Goal: Task Accomplishment & Management: Manage account settings

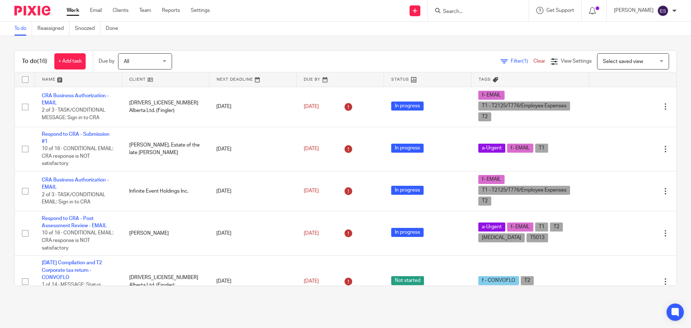
click at [3, 150] on div "To do (16) + Add task Due by All All Today Tomorrow This week Next week This mo…" at bounding box center [345, 168] width 691 height 264
click at [474, 14] on input "Search" at bounding box center [474, 12] width 65 height 6
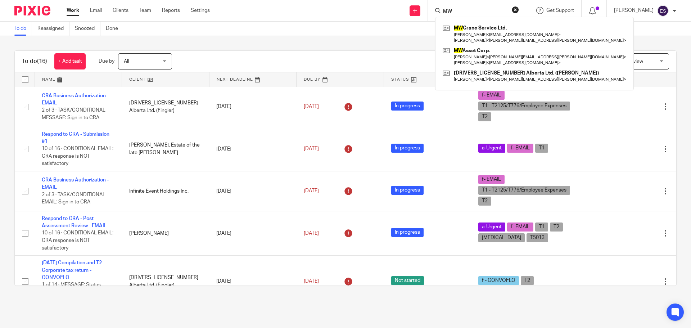
type input "MW"
click button "submit" at bounding box center [0, 0] width 0 height 0
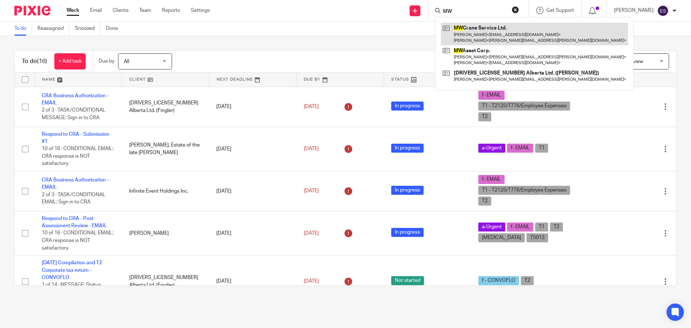
click at [490, 32] on link at bounding box center [534, 34] width 187 height 22
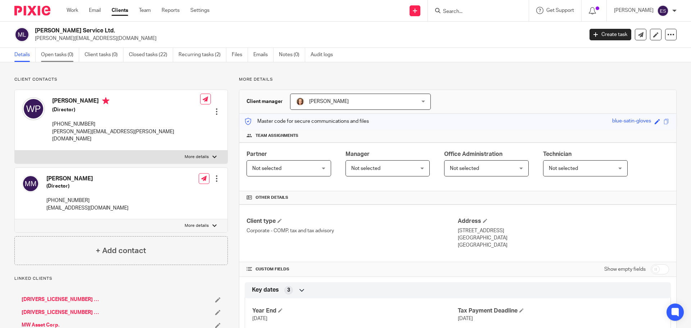
click at [58, 55] on link "Open tasks (0)" at bounding box center [60, 55] width 38 height 14
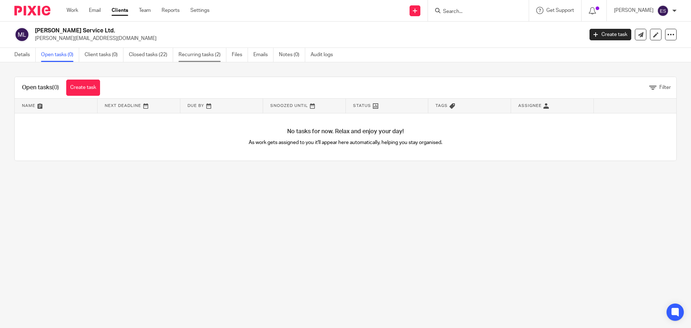
click at [194, 51] on link "Recurring tasks (2)" at bounding box center [202, 55] width 48 height 14
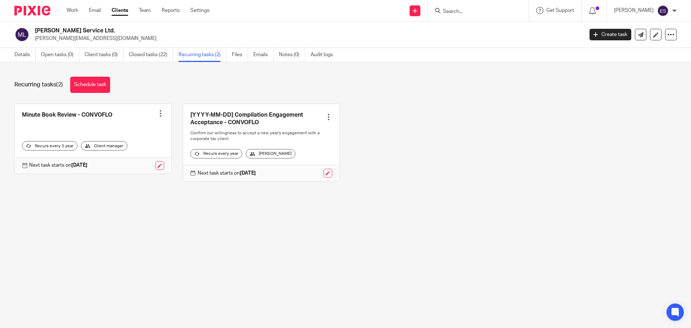
click at [233, 122] on link at bounding box center [261, 142] width 156 height 77
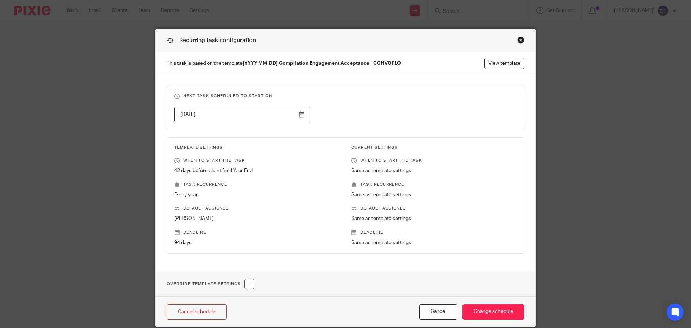
click at [245, 64] on strong "[YYYY-MM-DD] Compilation Engagement Acceptance - CONVOFLO" at bounding box center [321, 63] width 158 height 5
click at [243, 61] on strong "[YYYY-MM-DD] Compilation Engagement Acceptance - CONVOFLO" at bounding box center [321, 63] width 158 height 5
click at [508, 63] on link "View template" at bounding box center [504, 64] width 40 height 12
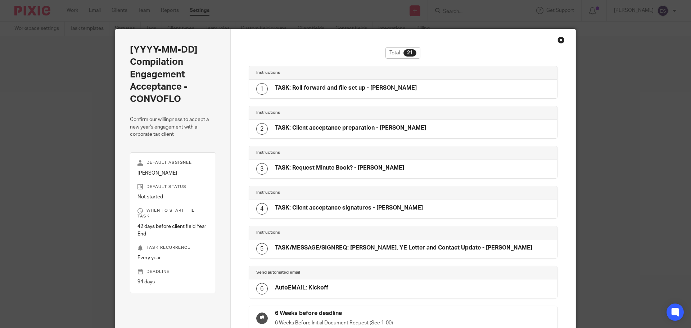
click at [559, 41] on div "Close this dialog window" at bounding box center [560, 39] width 7 height 7
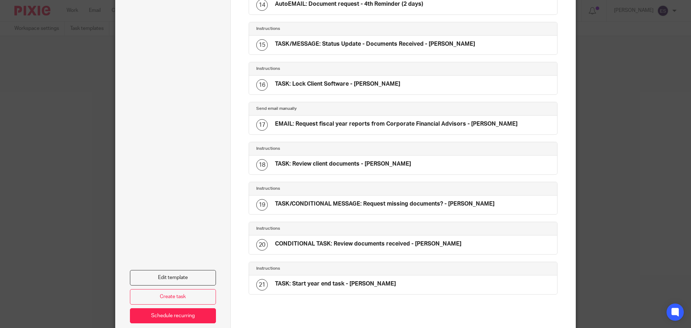
scroll to position [574, 0]
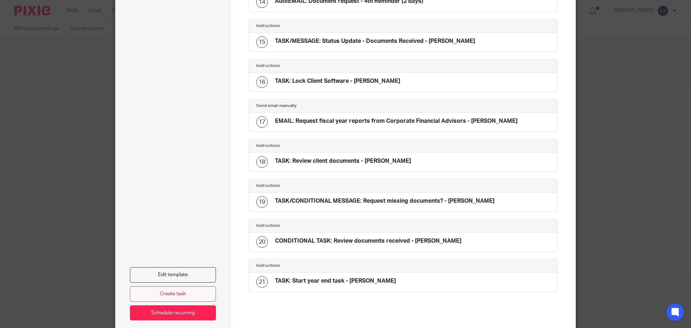
click at [164, 298] on link "Create task" at bounding box center [173, 293] width 86 height 15
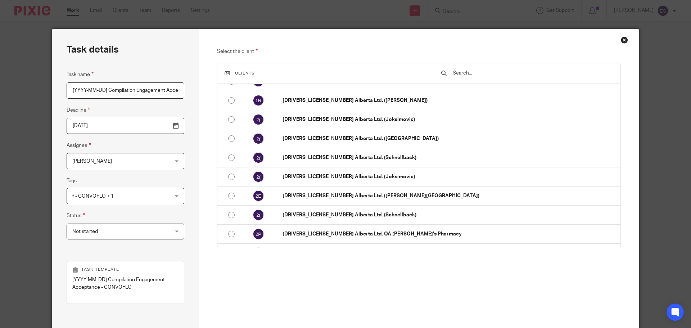
click at [621, 38] on div "Close this dialog window" at bounding box center [624, 39] width 7 height 7
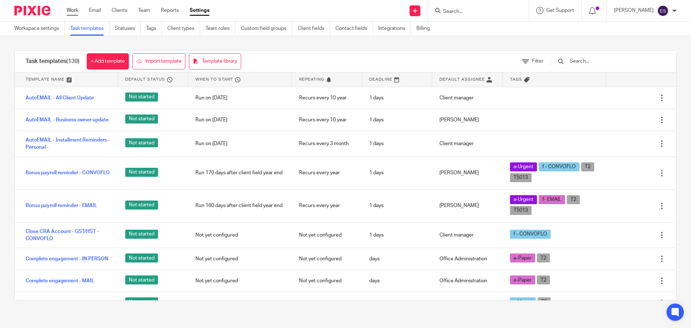
click at [74, 8] on link "Work" at bounding box center [73, 10] width 12 height 7
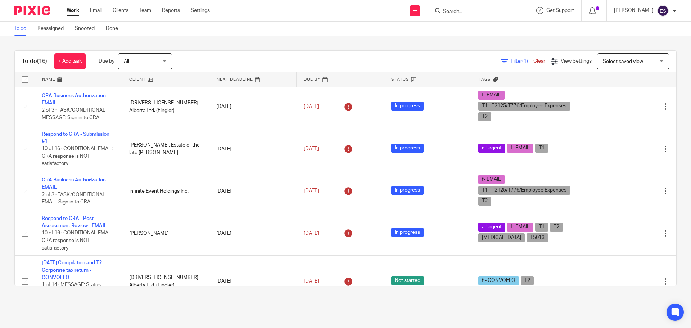
click at [460, 10] on input "Search" at bounding box center [474, 12] width 65 height 6
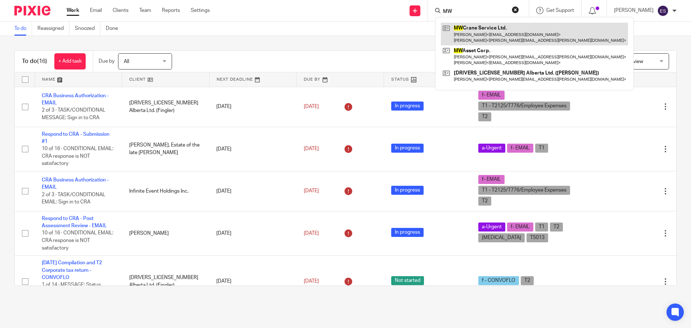
type input "MW"
click at [516, 29] on link at bounding box center [534, 34] width 187 height 22
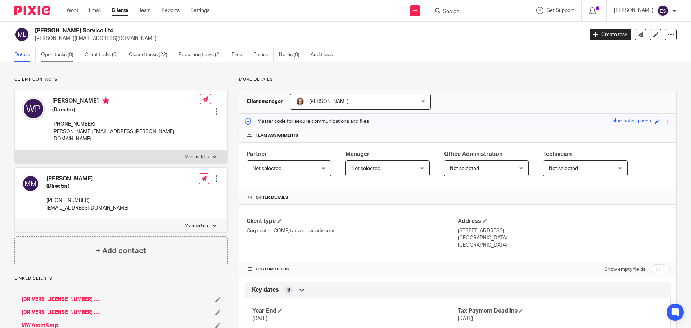
click at [55, 55] on link "Open tasks (0)" at bounding box center [60, 55] width 38 height 14
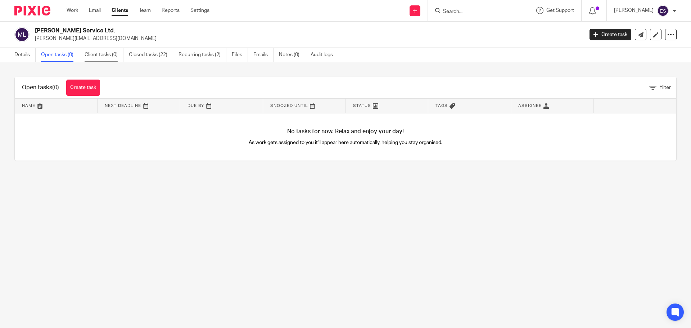
click at [85, 53] on link "Client tasks (0)" at bounding box center [104, 55] width 39 height 14
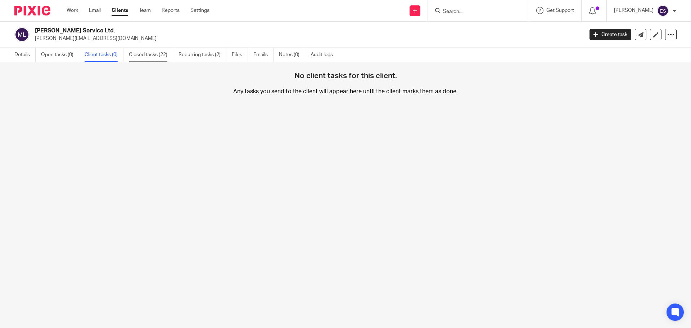
click at [133, 52] on link "Closed tasks (22)" at bounding box center [151, 55] width 44 height 14
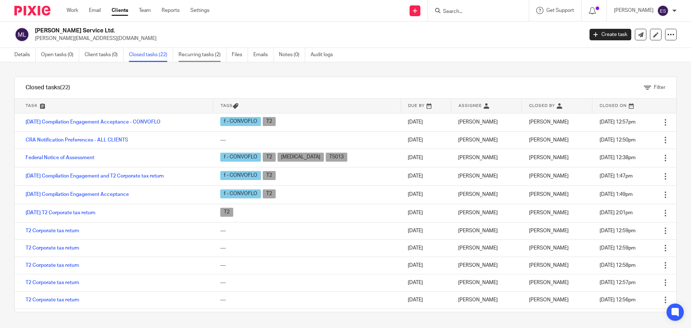
click at [195, 49] on link "Recurring tasks (2)" at bounding box center [202, 55] width 48 height 14
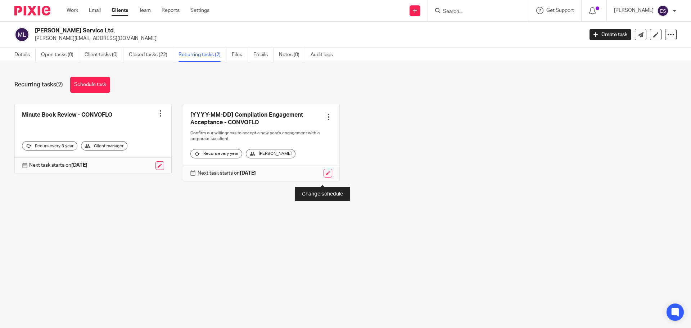
click at [324, 176] on link at bounding box center [327, 173] width 9 height 9
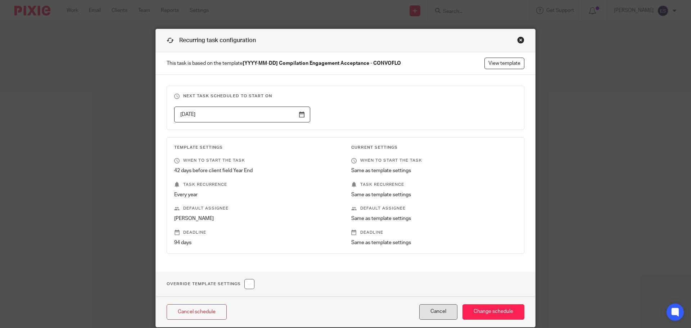
click at [426, 313] on button "Cancel" at bounding box center [438, 311] width 38 height 15
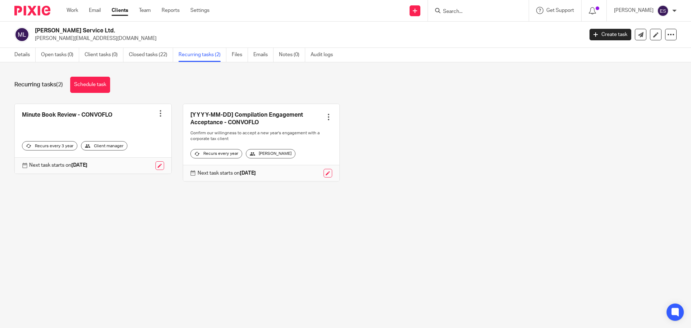
click at [194, 51] on link "Recurring tasks (2)" at bounding box center [202, 55] width 48 height 14
click at [325, 117] on div at bounding box center [328, 116] width 7 height 7
click at [300, 133] on link "Create task" at bounding box center [297, 133] width 58 height 10
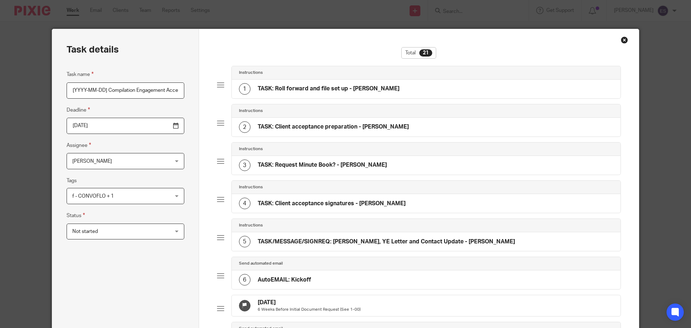
scroll to position [0, 63]
click at [159, 90] on input "[YYYY-MM-DD] Compilation Engagement Acceptance - CONVOFLO" at bounding box center [126, 90] width 118 height 16
click at [624, 37] on div "Close this dialog window" at bounding box center [624, 39] width 7 height 7
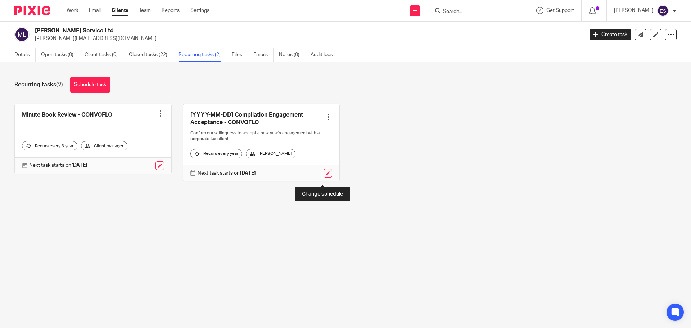
click at [323, 177] on link at bounding box center [327, 173] width 9 height 9
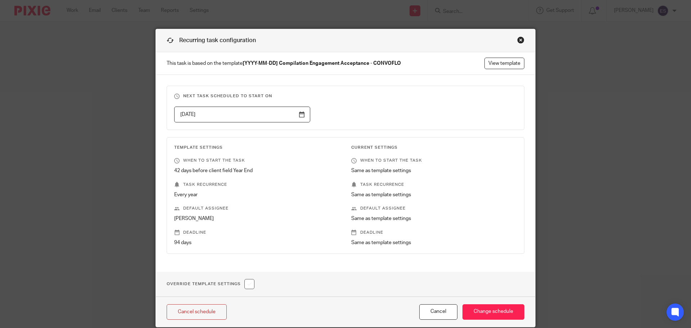
click at [303, 114] on input "2026-02-18" at bounding box center [242, 114] width 136 height 16
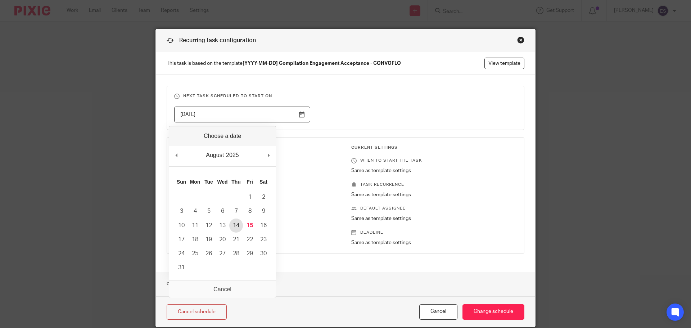
type input "2025-08-14"
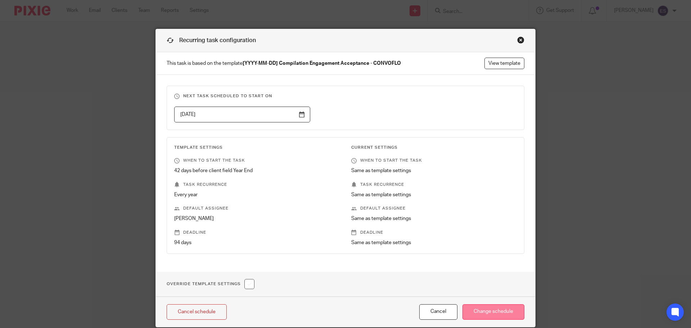
click at [482, 309] on input "Change schedule" at bounding box center [493, 311] width 62 height 15
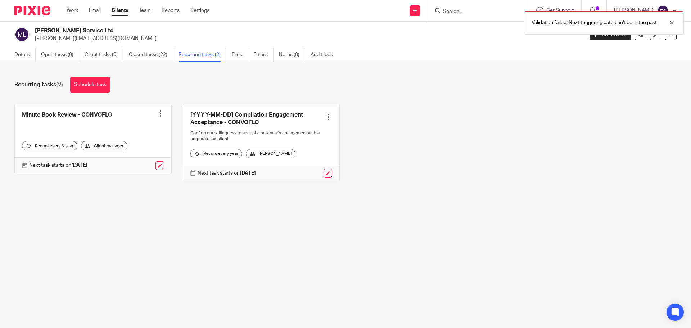
click at [265, 156] on div "[PERSON_NAME]" at bounding box center [271, 153] width 50 height 9
click at [239, 115] on link at bounding box center [261, 142] width 156 height 77
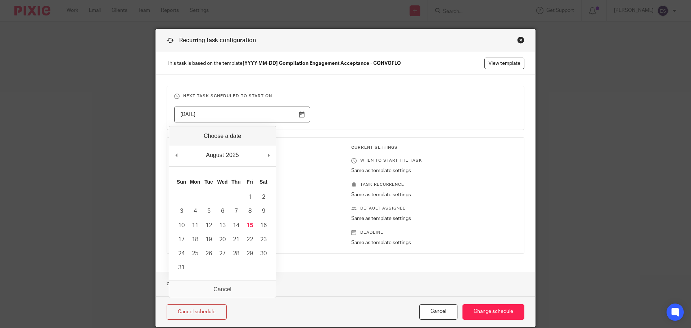
click at [300, 116] on input "2026-02-18" at bounding box center [242, 114] width 136 height 16
type input "2025-08-14"
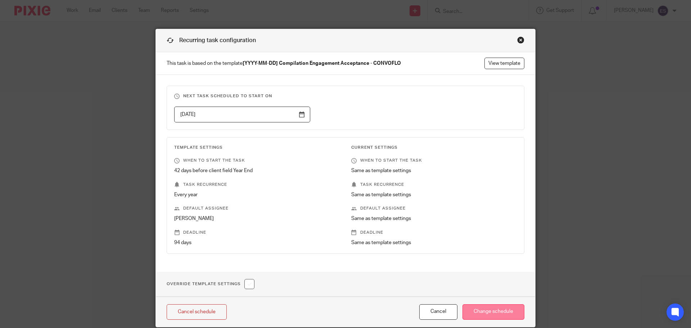
click at [475, 313] on input "Change schedule" at bounding box center [493, 311] width 62 height 15
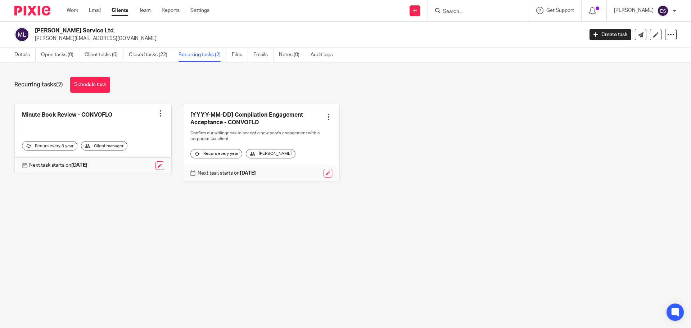
click at [60, 83] on span "(2)" at bounding box center [59, 85] width 7 height 6
click at [84, 85] on link "Schedule task" at bounding box center [90, 85] width 40 height 16
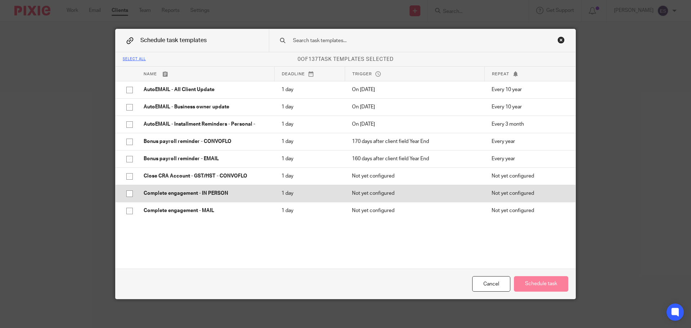
click at [128, 194] on input "checkbox" at bounding box center [130, 194] width 14 height 14
checkbox input "true"
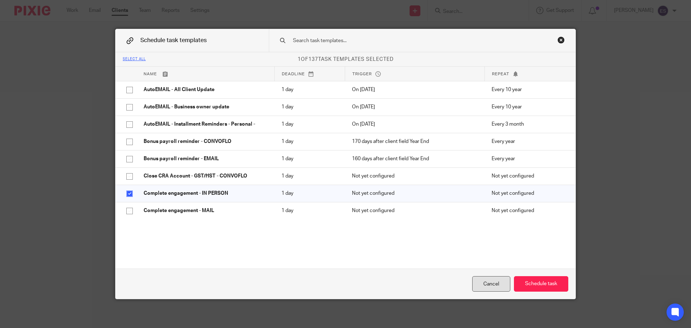
drag, startPoint x: 490, startPoint y: 283, endPoint x: 484, endPoint y: 282, distance: 5.9
click at [489, 283] on div "Cancel" at bounding box center [491, 283] width 38 height 15
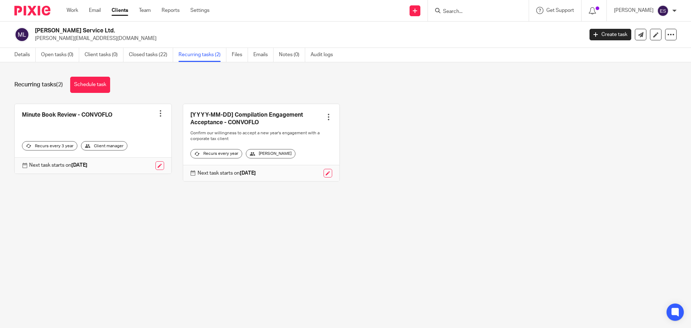
click at [224, 121] on link at bounding box center [261, 142] width 156 height 77
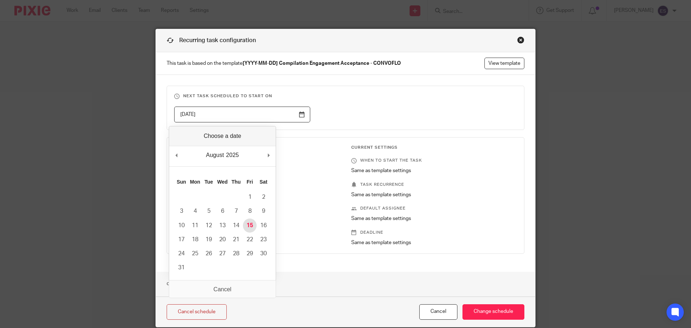
type input "[DATE]"
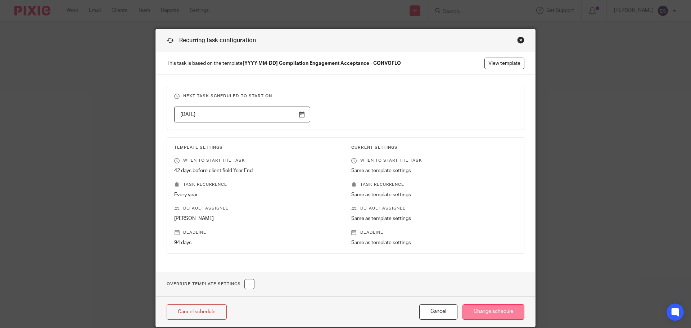
click at [479, 314] on input "Change schedule" at bounding box center [493, 311] width 62 height 15
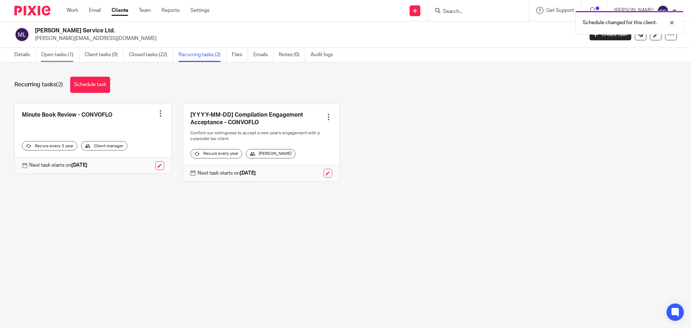
click at [49, 54] on link "Open tasks (1)" at bounding box center [60, 55] width 38 height 14
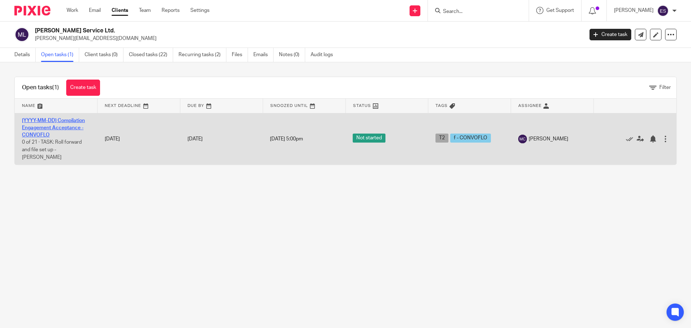
click at [53, 127] on link "[YYYY-MM-DD] Compilation Engagement Acceptance - CONVOFLO" at bounding box center [53, 128] width 63 height 20
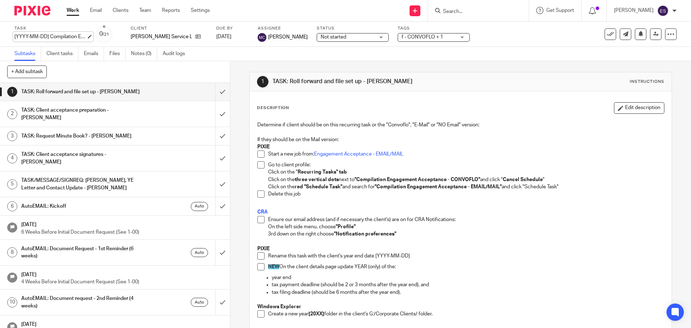
click at [55, 37] on div "[YYYY-MM-DD] Compilation Engagement Acceptance - CONVOFLO Save [YYYY-MM-DD] Com…" at bounding box center [50, 36] width 72 height 7
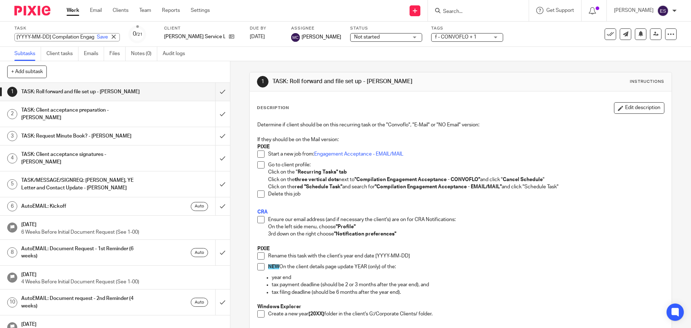
click at [35, 38] on input "[YYYY-MM-DD] Compilation Engagement Acceptance - CONVOFLO" at bounding box center [66, 37] width 105 height 8
drag, startPoint x: 50, startPoint y: 37, endPoint x: -3, endPoint y: 36, distance: 52.5
click at [0, 36] on html "Work Email Clients Team Reports Settings Work Email Clients Team Reports Settin…" at bounding box center [345, 164] width 691 height 328
drag, startPoint x: 240, startPoint y: 149, endPoint x: 299, endPoint y: 149, distance: 59.4
click at [274, 149] on div "1 TASK: Roll forward and file set up - MICHELE Instructions Description Edit de…" at bounding box center [460, 194] width 460 height 267
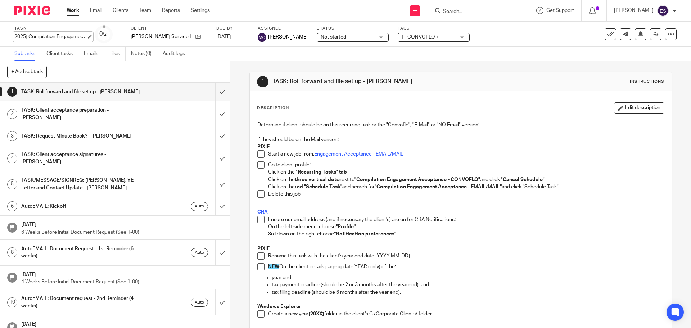
click at [59, 35] on div "2025] Compilation Engagement Acceptance - CONVOFLO Save 2025] Compilation Engag…" at bounding box center [50, 36] width 72 height 7
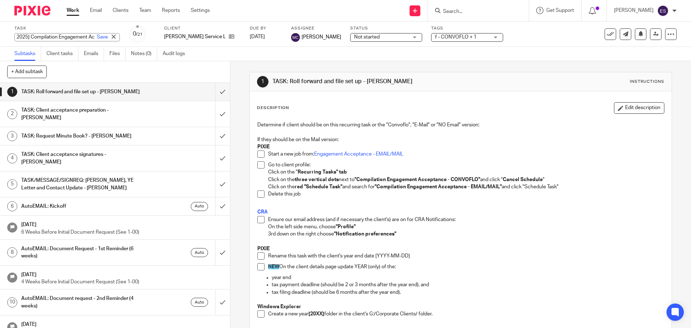
click at [29, 36] on input "2025] Compilation Engagement Acceptance - CONVOFLO" at bounding box center [66, 37] width 105 height 8
type input "[DATE] Compilation Engagement Acceptance - CONVOFLO"
click at [97, 36] on link "Save" at bounding box center [102, 36] width 11 height 7
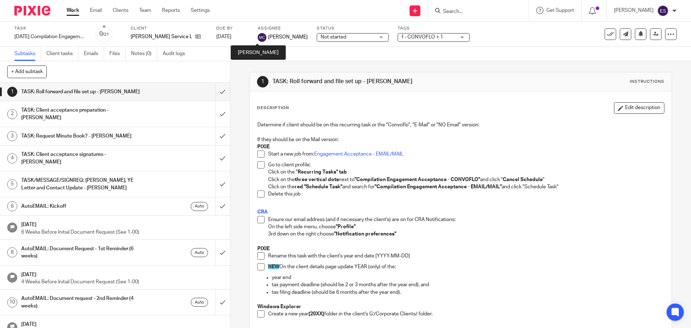
click at [258, 38] on img at bounding box center [262, 37] width 9 height 9
click at [213, 90] on input "submit" at bounding box center [115, 92] width 230 height 18
click at [218, 106] on input "submit" at bounding box center [115, 114] width 230 height 26
click at [217, 127] on input "submit" at bounding box center [115, 136] width 230 height 18
drag, startPoint x: 216, startPoint y: 146, endPoint x: 197, endPoint y: 156, distance: 21.6
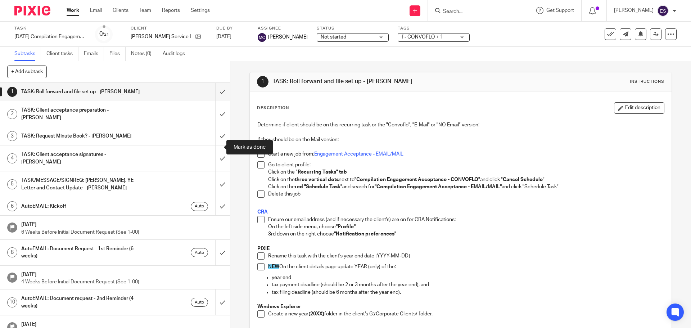
click at [215, 147] on input "submit" at bounding box center [115, 158] width 230 height 26
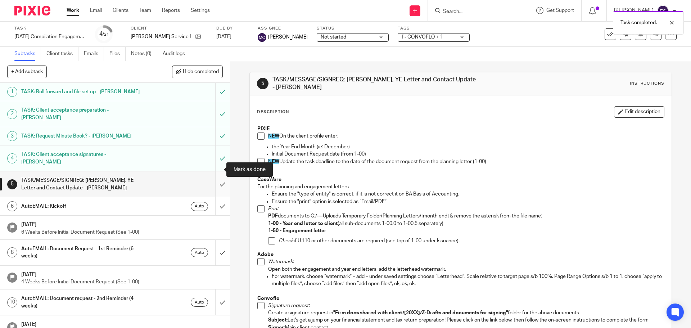
click at [216, 171] on input "submit" at bounding box center [115, 184] width 230 height 26
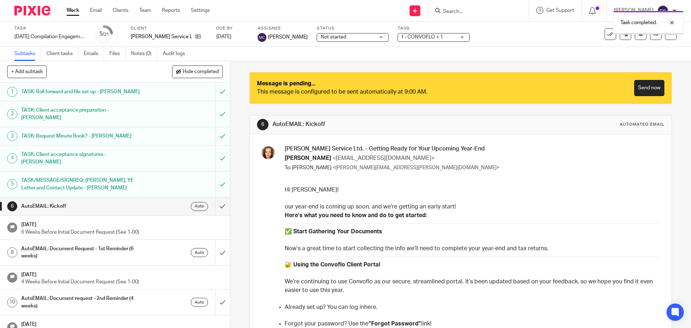
click at [216, 197] on input "submit" at bounding box center [115, 206] width 230 height 18
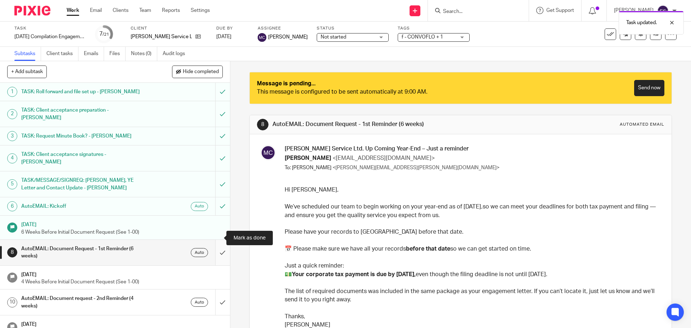
click at [215, 240] on input "submit" at bounding box center [115, 253] width 230 height 26
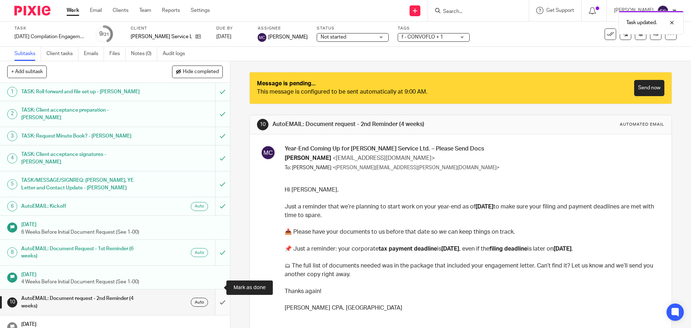
click at [217, 289] on input "submit" at bounding box center [115, 302] width 230 height 26
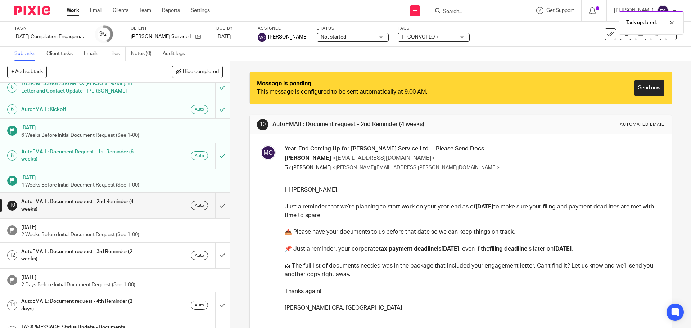
scroll to position [108, 0]
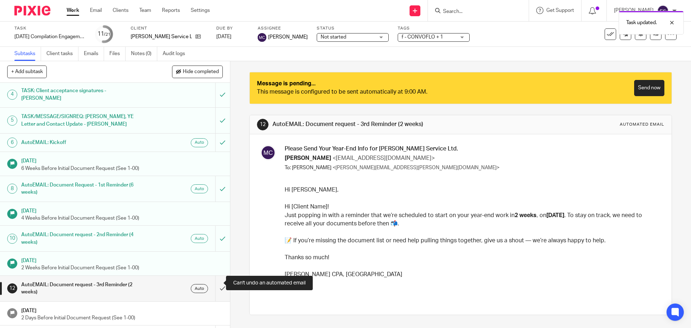
scroll to position [108, 0]
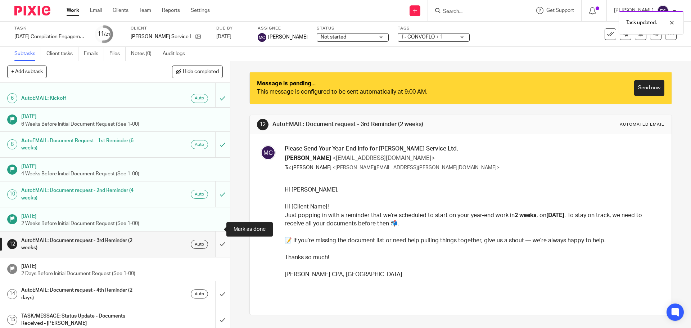
click at [212, 231] on input "submit" at bounding box center [115, 244] width 230 height 26
click at [215, 281] on input "submit" at bounding box center [115, 294] width 230 height 26
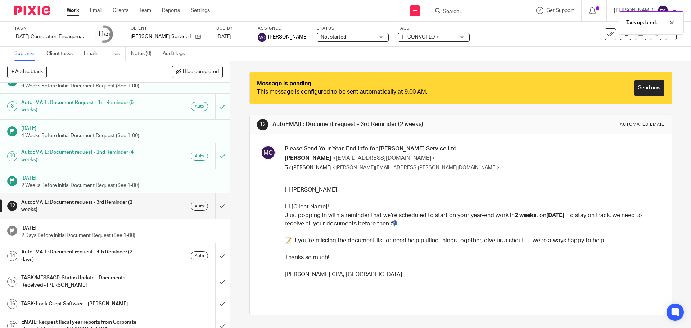
scroll to position [216, 0]
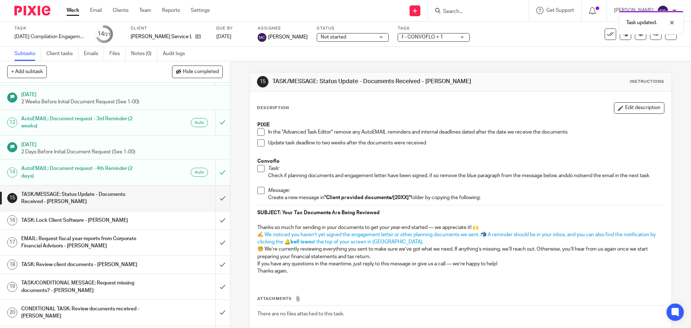
scroll to position [231, 0]
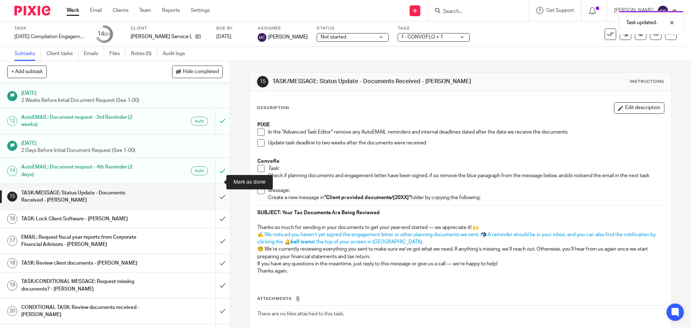
click at [214, 184] on input "submit" at bounding box center [115, 197] width 230 height 26
click at [214, 210] on input "submit" at bounding box center [115, 219] width 230 height 18
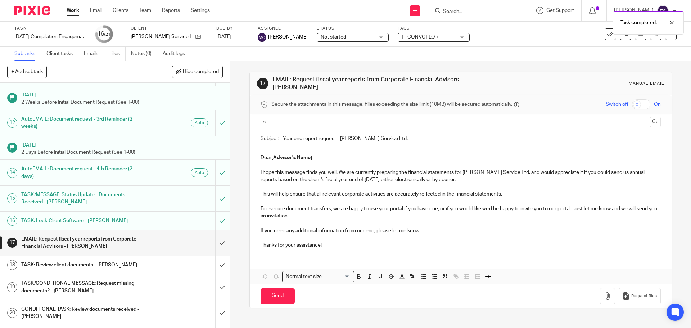
scroll to position [231, 0]
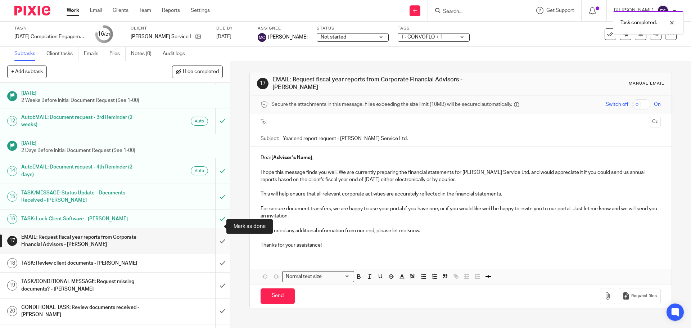
click at [214, 228] on input "submit" at bounding box center [115, 241] width 230 height 26
click at [214, 254] on input "submit" at bounding box center [115, 263] width 230 height 18
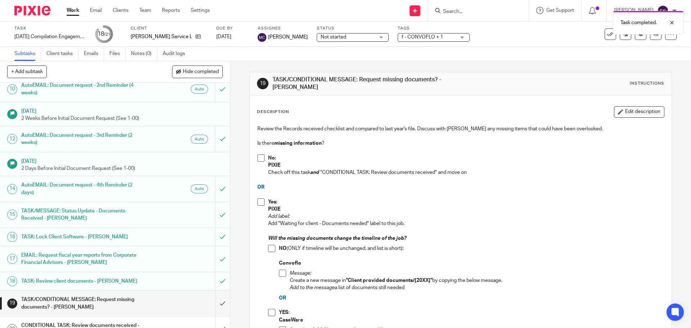
scroll to position [216, 0]
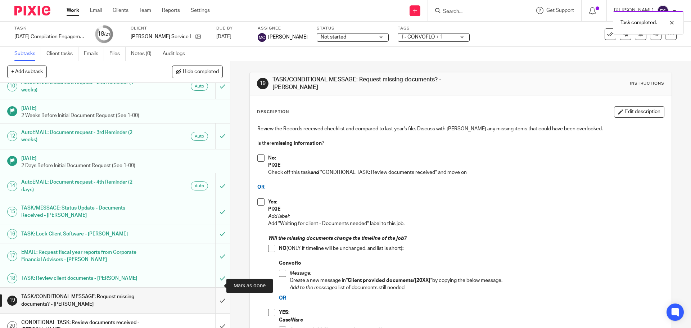
click at [213, 287] on input "submit" at bounding box center [115, 300] width 230 height 26
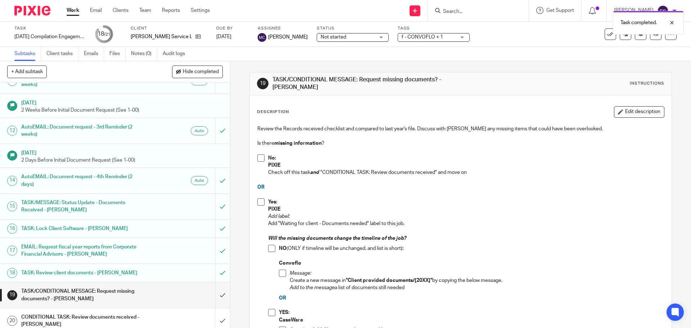
scroll to position [231, 0]
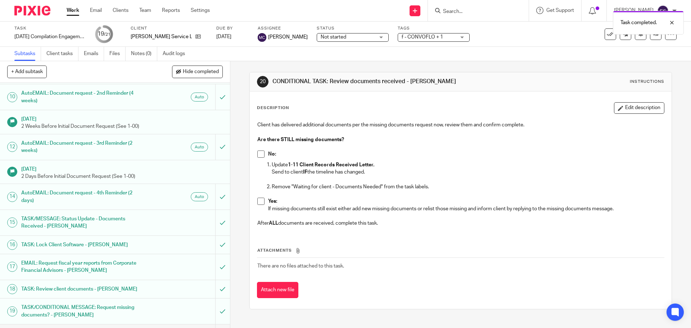
scroll to position [231, 0]
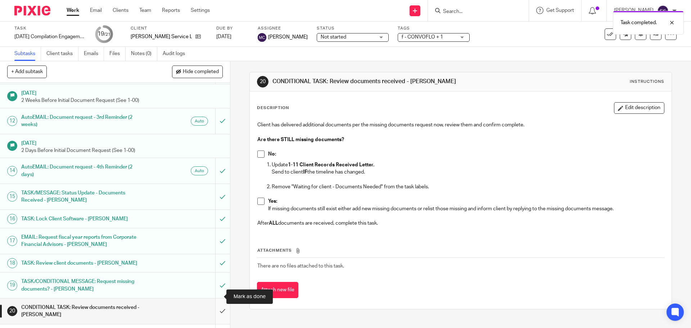
click at [213, 298] on input "submit" at bounding box center [115, 311] width 230 height 26
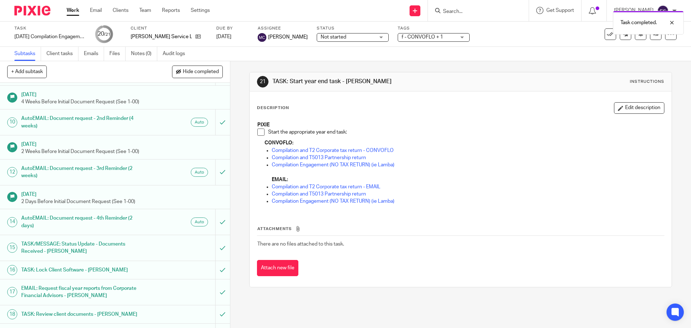
scroll to position [231, 0]
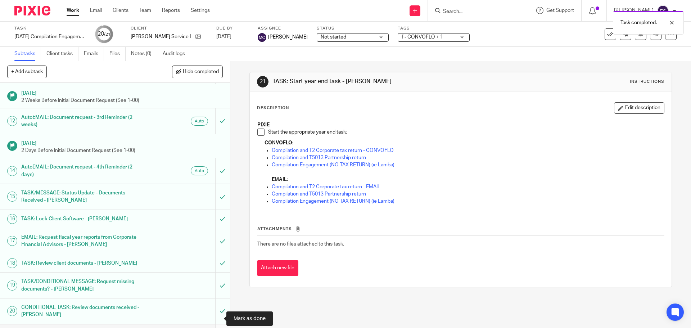
click at [214, 324] on input "submit" at bounding box center [115, 333] width 230 height 18
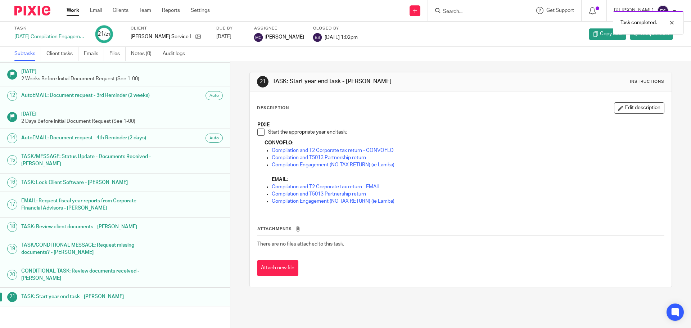
scroll to position [224, 0]
click at [85, 299] on h1 "TASK: Start year end task - [PERSON_NAME]" at bounding box center [88, 296] width 135 height 11
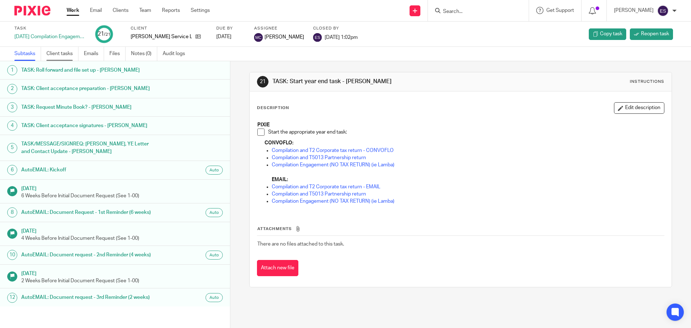
click at [51, 50] on link "Client tasks" at bounding box center [62, 54] width 32 height 14
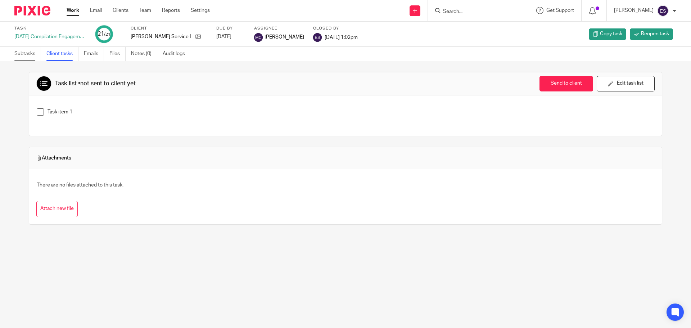
click at [22, 53] on link "Subtasks" at bounding box center [27, 54] width 27 height 14
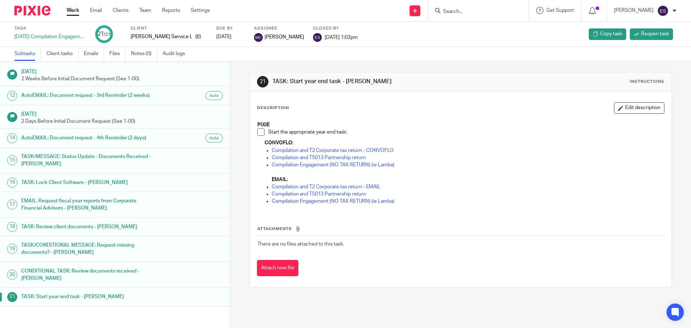
scroll to position [224, 0]
click at [72, 56] on link "Client tasks" at bounding box center [62, 54] width 32 height 14
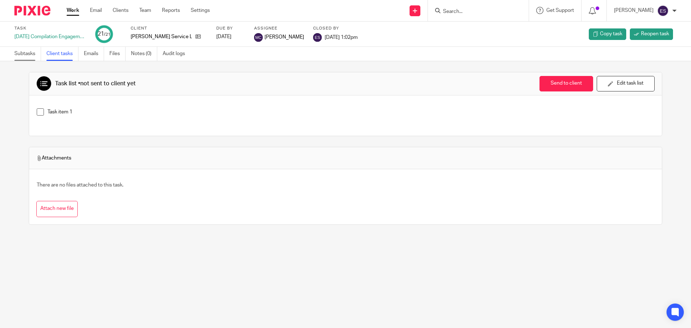
click at [26, 49] on link "Subtasks" at bounding box center [27, 54] width 27 height 14
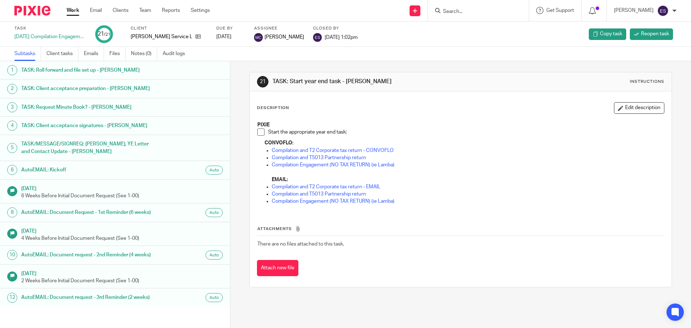
click at [46, 36] on div "[DATE] Compilation Engagement Acceptance - CONVOFLO" at bounding box center [50, 36] width 72 height 7
click at [59, 36] on div "[DATE] Compilation Engagement Acceptance - CONVOFLO" at bounding box center [50, 36] width 72 height 7
click at [417, 9] on link at bounding box center [414, 10] width 11 height 11
click at [421, 39] on link "Create task" at bounding box center [420, 44] width 44 height 10
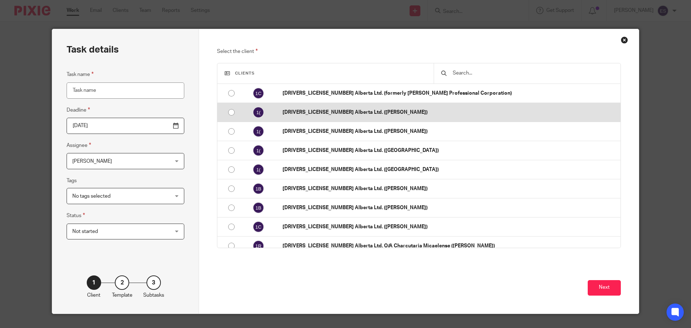
scroll to position [144, 0]
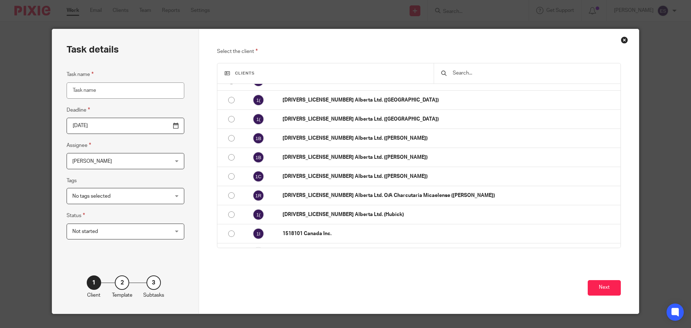
click at [144, 90] on input "Task name" at bounding box center [126, 90] width 118 height 16
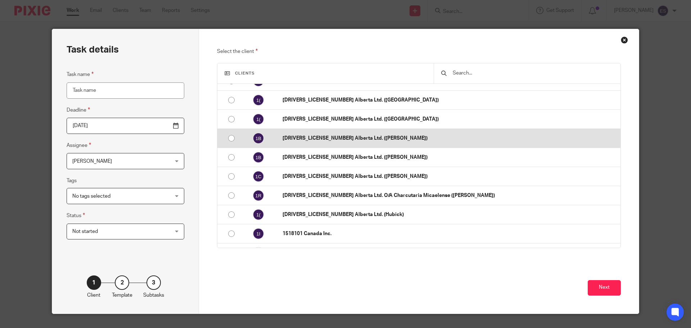
type input "C"
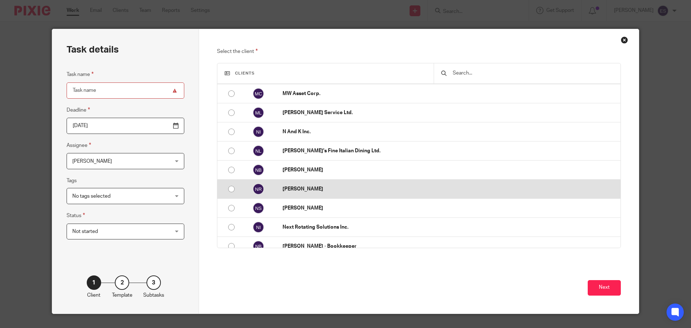
scroll to position [5936, 0]
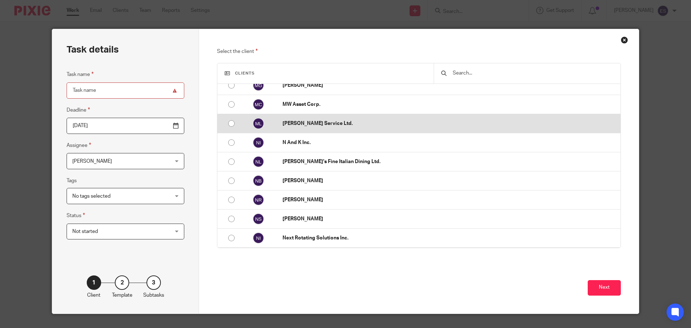
click at [228, 124] on input "radio" at bounding box center [231, 124] width 14 height 14
radio input "false"
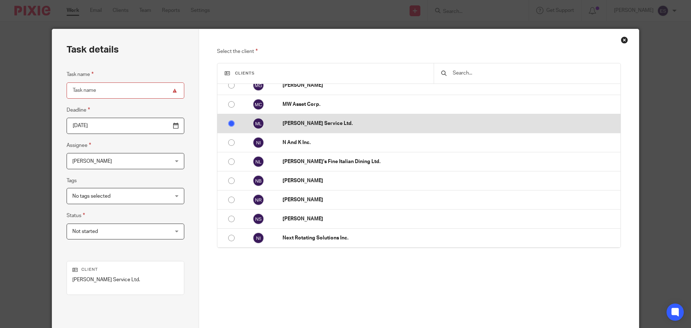
click at [308, 124] on p "[PERSON_NAME] Service Ltd." at bounding box center [449, 123] width 334 height 7
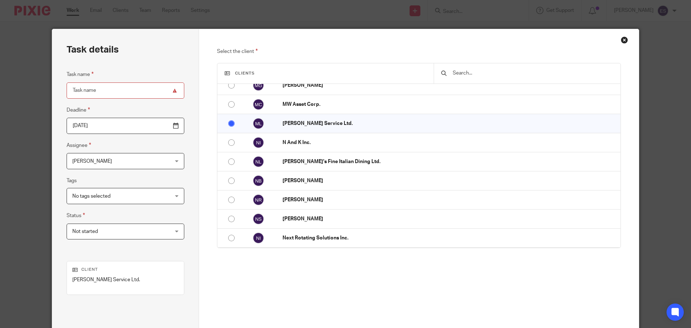
click at [156, 91] on input "Task name" at bounding box center [126, 90] width 118 height 16
click at [132, 94] on input "Task name" at bounding box center [126, 90] width 118 height 16
drag, startPoint x: 625, startPoint y: 36, endPoint x: 622, endPoint y: 38, distance: 3.8
click at [623, 37] on div "Task details Task name Deadline 2025-08-15 Assignee Erika Summers Erika Summers…" at bounding box center [345, 201] width 587 height 344
click at [622, 38] on div "Close this dialog window" at bounding box center [624, 39] width 7 height 7
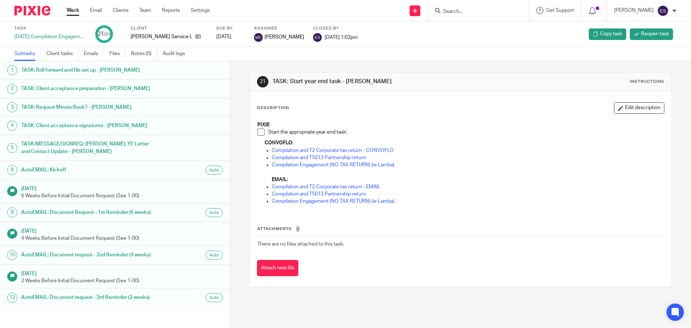
click at [73, 11] on link "Work" at bounding box center [73, 10] width 13 height 7
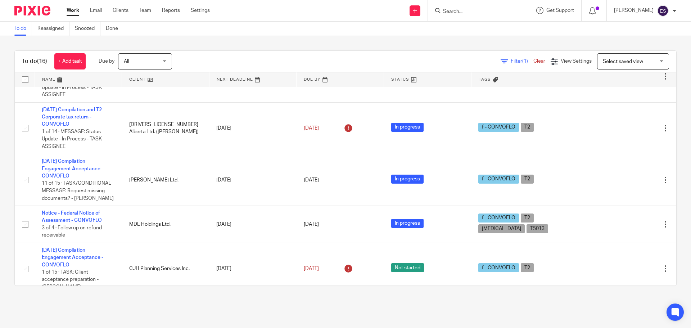
scroll to position [308, 0]
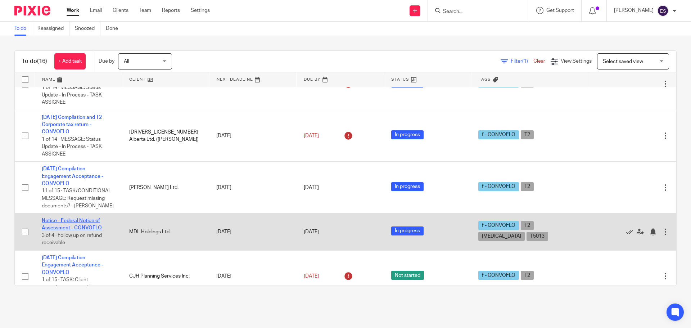
click at [85, 218] on link "Notice - Federal Notice of Assessment - CONVOFLO" at bounding box center [72, 224] width 60 height 12
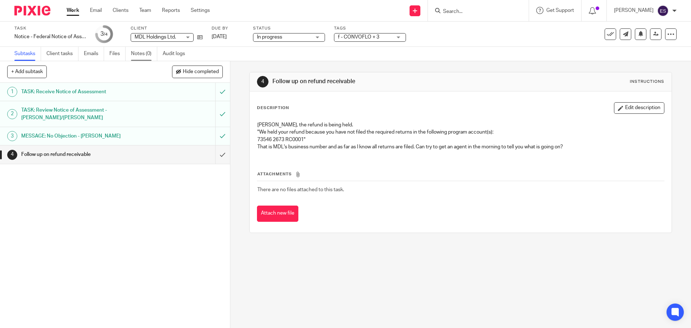
click at [138, 53] on link "Notes (0)" at bounding box center [144, 54] width 26 height 14
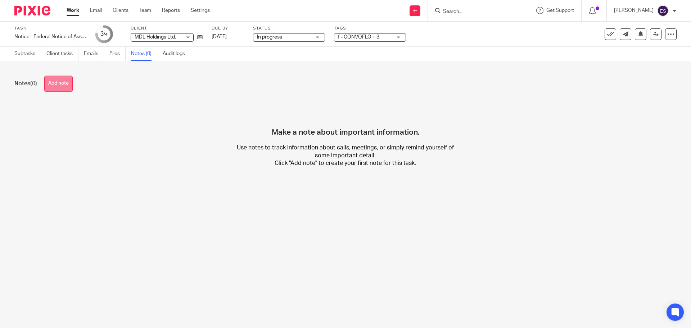
click at [55, 84] on button "Add note" at bounding box center [58, 84] width 28 height 16
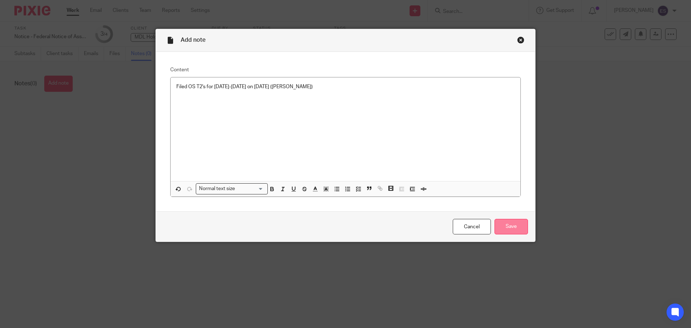
click at [512, 228] on input "Save" at bounding box center [510, 226] width 33 height 15
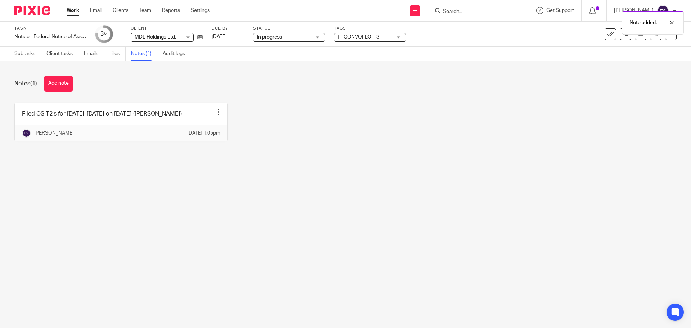
click at [69, 12] on link "Work" at bounding box center [73, 10] width 13 height 7
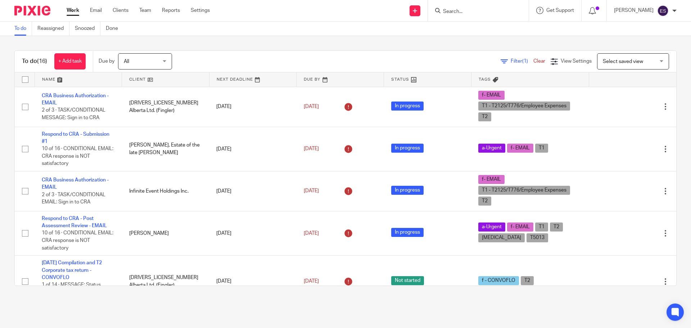
click at [463, 10] on input "Search" at bounding box center [474, 12] width 65 height 6
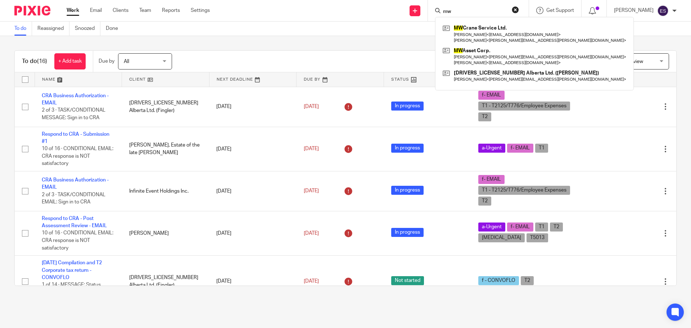
type input "mw"
click button "submit" at bounding box center [0, 0] width 0 height 0
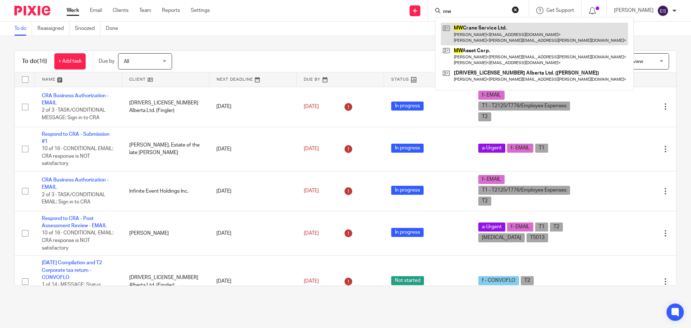
click at [494, 35] on link at bounding box center [534, 34] width 187 height 22
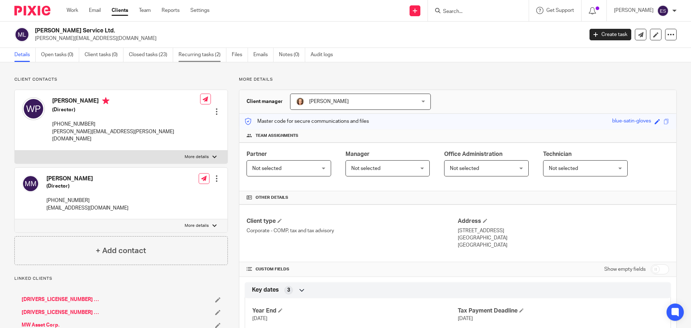
click at [189, 52] on link "Recurring tasks (2)" at bounding box center [202, 55] width 48 height 14
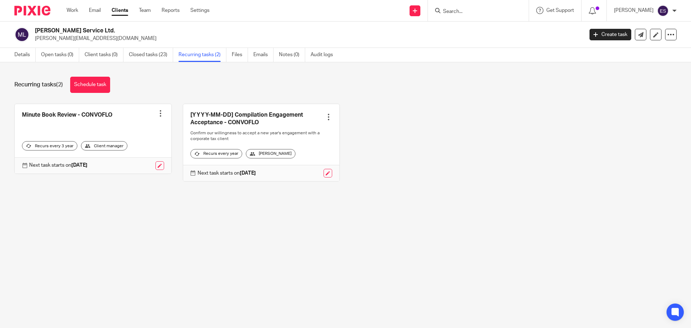
click at [228, 111] on link at bounding box center [261, 142] width 156 height 77
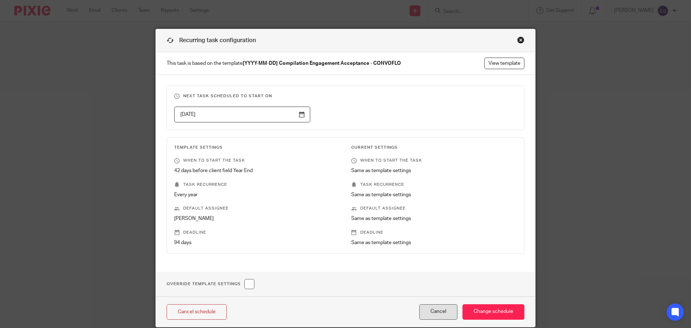
click at [434, 308] on button "Cancel" at bounding box center [438, 311] width 38 height 15
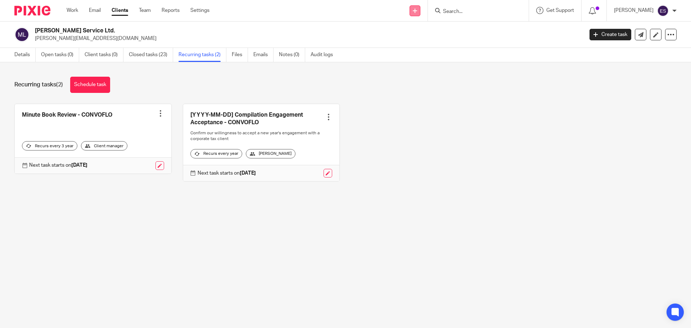
click at [417, 12] on icon at bounding box center [415, 11] width 4 height 4
click at [419, 42] on link "Create task" at bounding box center [420, 44] width 44 height 10
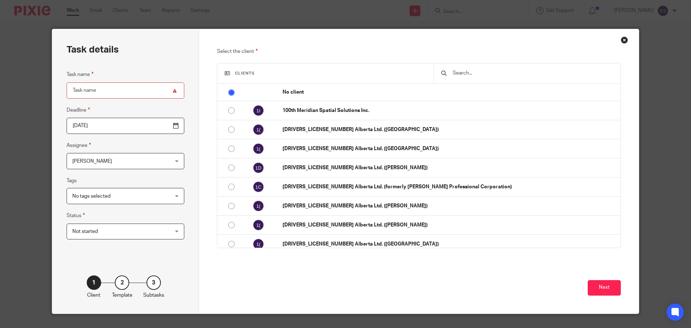
click at [119, 280] on div "2" at bounding box center [122, 282] width 14 height 14
click at [118, 280] on div "2" at bounding box center [122, 282] width 14 height 14
drag, startPoint x: 491, startPoint y: 66, endPoint x: 491, endPoint y: 71, distance: 4.3
click at [491, 69] on div at bounding box center [526, 73] width 187 height 20
click at [491, 71] on input "text" at bounding box center [532, 73] width 161 height 8
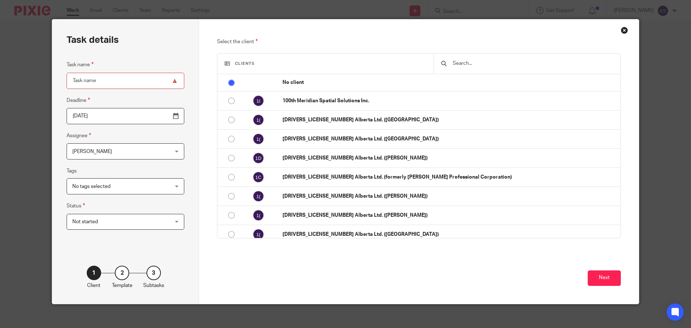
scroll to position [15, 0]
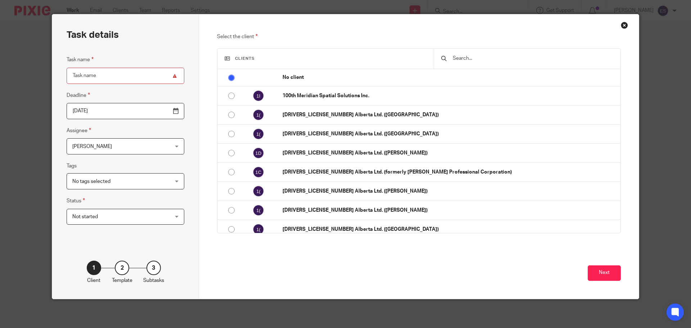
click at [92, 72] on input "Task name" at bounding box center [126, 76] width 118 height 16
type input "[DATE] Compilation Engagement"
click at [464, 58] on input "text" at bounding box center [532, 58] width 161 height 8
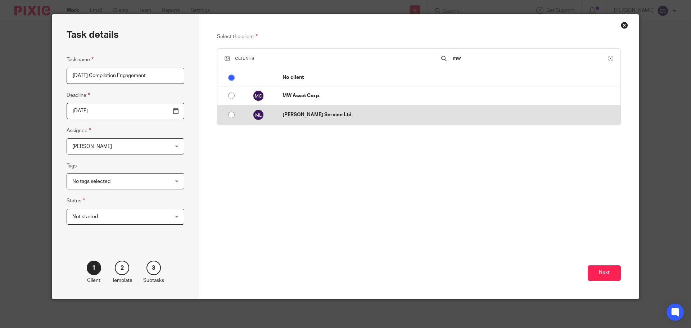
type input "mw"
click at [232, 114] on input "radio" at bounding box center [231, 115] width 14 height 14
radio input "false"
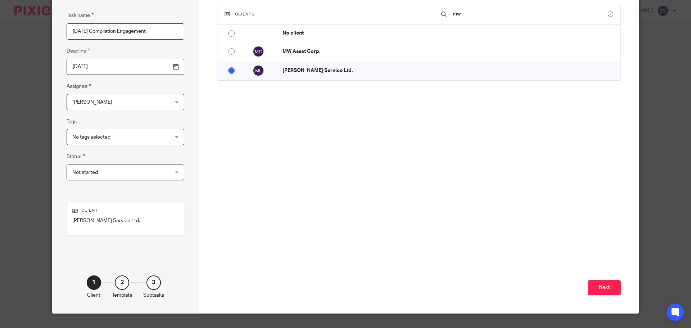
scroll to position [73, 0]
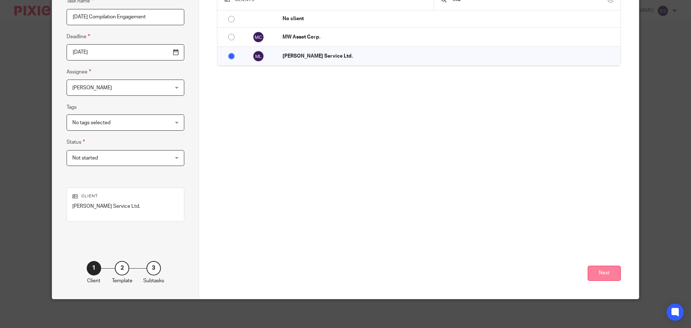
click at [597, 275] on button "Next" at bounding box center [603, 272] width 33 height 15
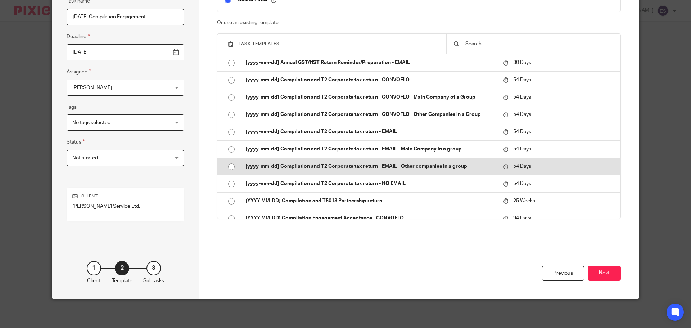
scroll to position [2015, 0]
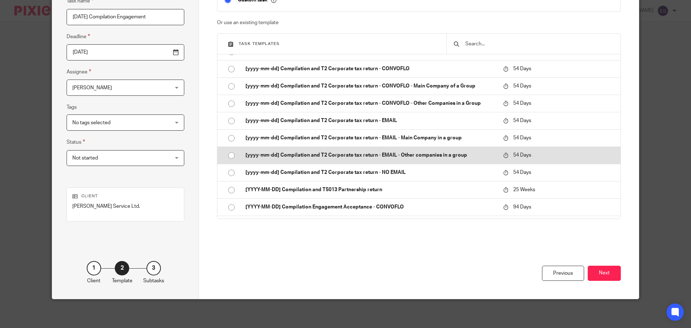
click at [228, 157] on input "radio" at bounding box center [231, 156] width 14 height 14
type input "2025-10-08"
checkbox input "false"
radio input "false"
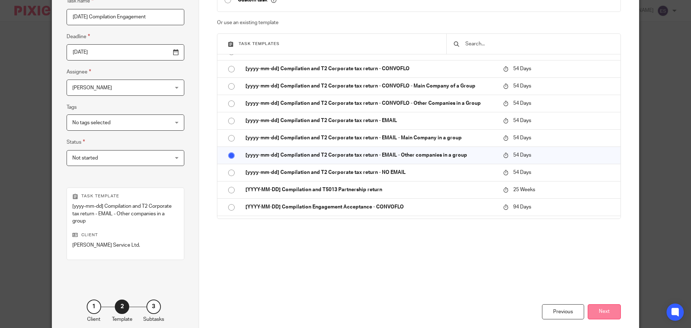
click at [605, 314] on button "Next" at bounding box center [603, 311] width 33 height 15
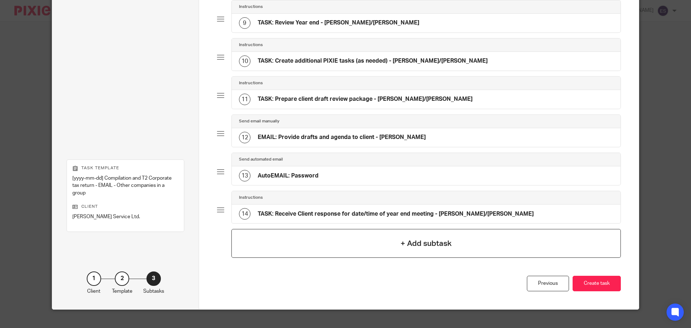
scroll to position [376, 0]
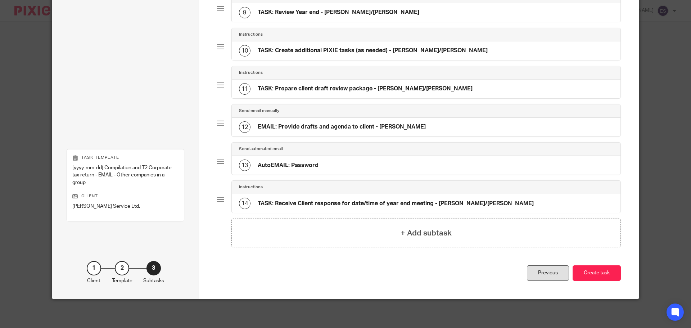
click at [542, 276] on div "Previous" at bounding box center [548, 272] width 42 height 15
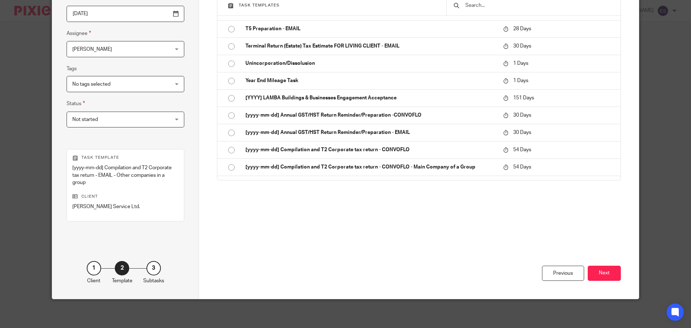
scroll to position [2015, 0]
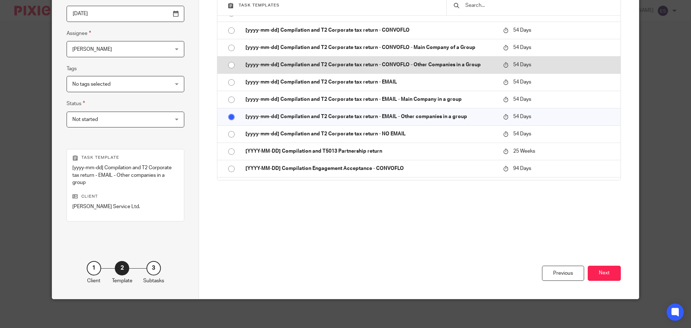
click at [228, 64] on input "radio" at bounding box center [231, 65] width 14 height 14
radio input "false"
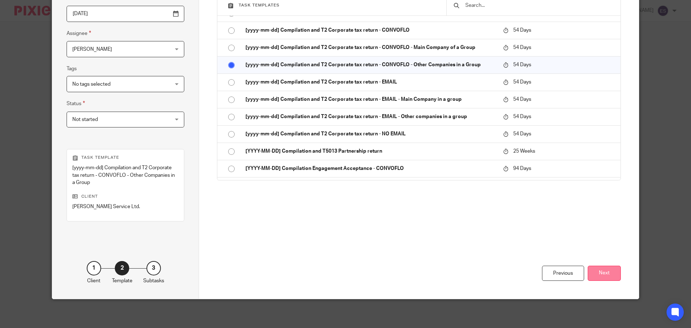
click at [600, 271] on button "Next" at bounding box center [603, 272] width 33 height 15
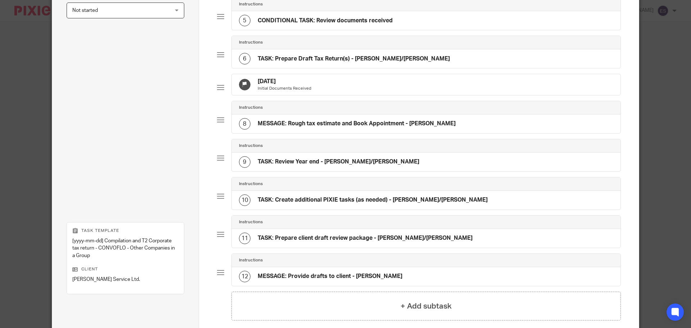
scroll to position [300, 0]
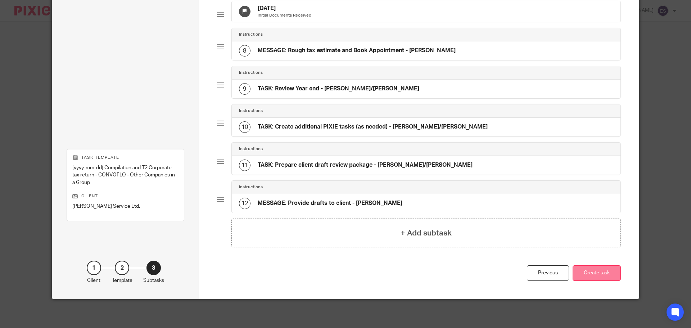
click at [589, 273] on button "Create task" at bounding box center [596, 272] width 48 height 15
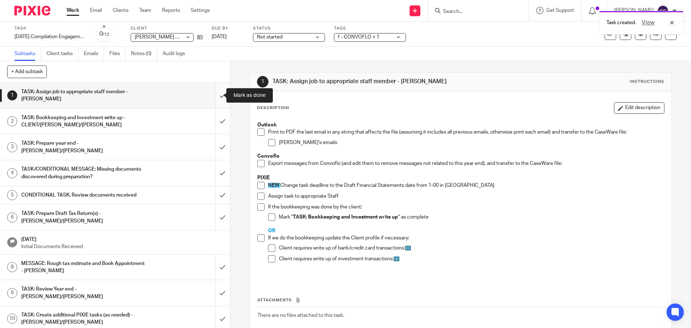
click at [215, 95] on input "submit" at bounding box center [115, 96] width 230 height 26
click at [215, 117] on input "submit" at bounding box center [115, 122] width 230 height 26
click at [214, 143] on input "submit" at bounding box center [115, 147] width 230 height 26
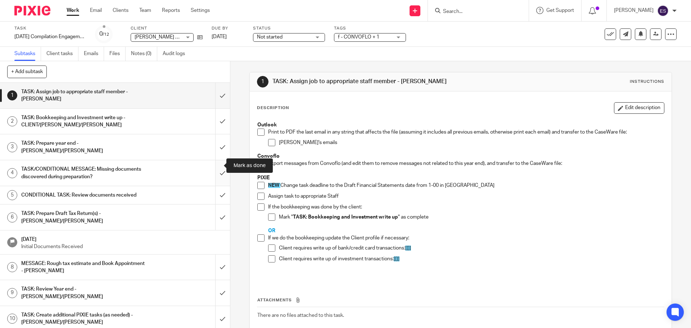
click at [217, 161] on input "submit" at bounding box center [115, 173] width 230 height 26
drag, startPoint x: 214, startPoint y: 186, endPoint x: 211, endPoint y: 200, distance: 14.7
click at [214, 186] on input "submit" at bounding box center [115, 195] width 230 height 18
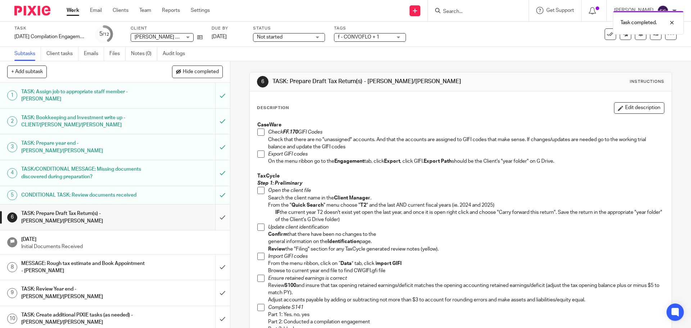
click at [213, 210] on input "submit" at bounding box center [115, 217] width 230 height 26
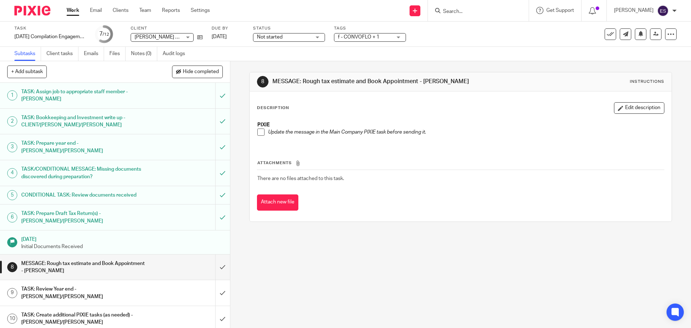
click at [72, 9] on link "Work" at bounding box center [73, 10] width 13 height 7
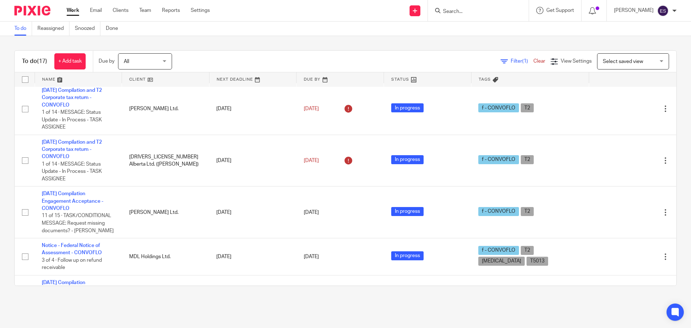
scroll to position [173, 0]
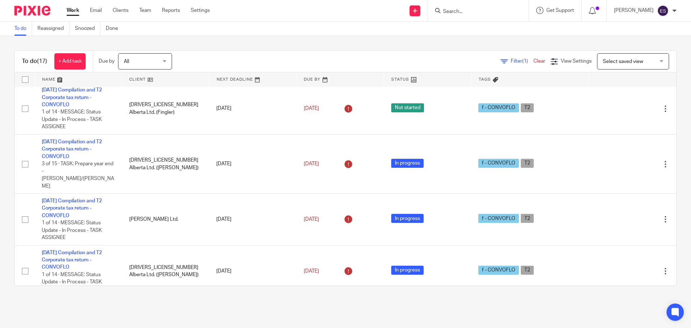
click at [464, 14] on input "Search" at bounding box center [474, 12] width 65 height 6
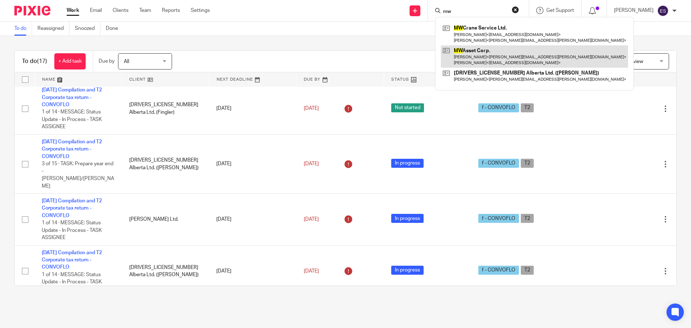
type input "mw"
click at [490, 52] on link at bounding box center [534, 56] width 187 height 22
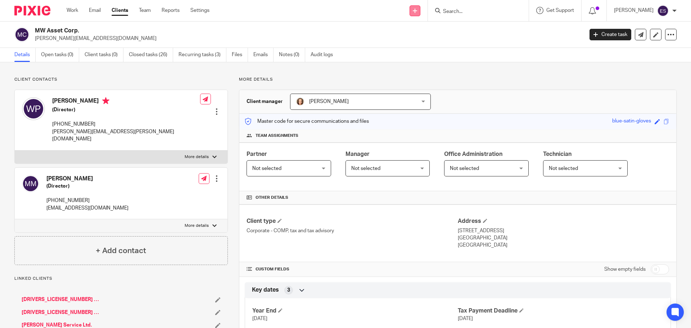
click at [417, 9] on icon at bounding box center [415, 11] width 4 height 4
click at [417, 45] on link "Create task" at bounding box center [420, 44] width 44 height 10
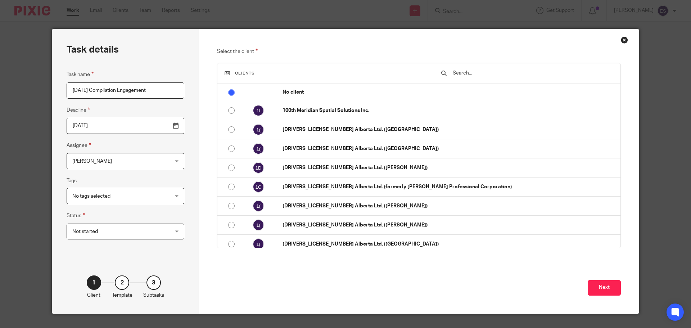
type input "[DATE] Compilation Engagement"
click at [472, 72] on input "text" at bounding box center [532, 73] width 161 height 8
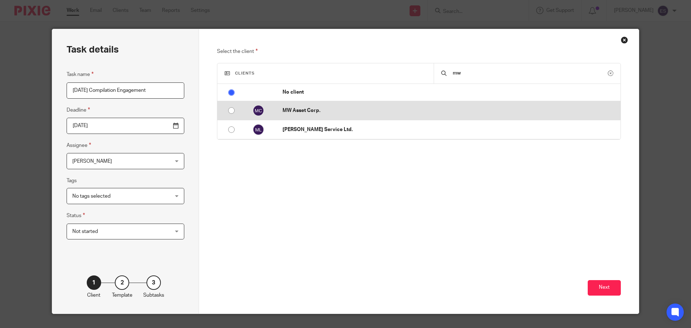
type input "mw"
click at [231, 109] on input "radio" at bounding box center [231, 111] width 14 height 14
radio input "false"
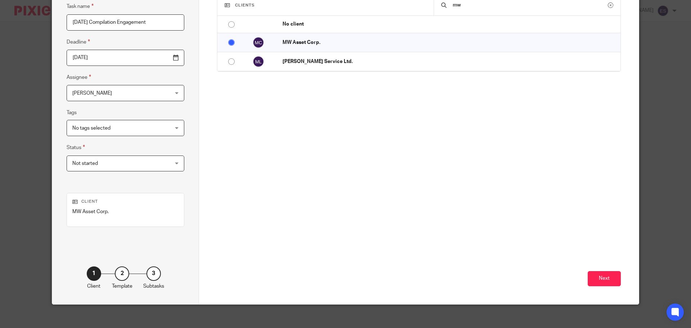
scroll to position [73, 0]
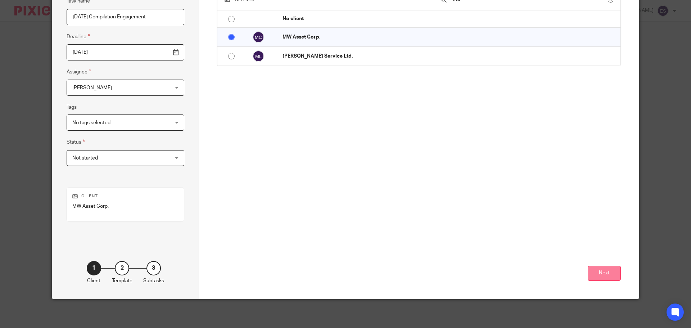
click at [599, 272] on button "Next" at bounding box center [603, 272] width 33 height 15
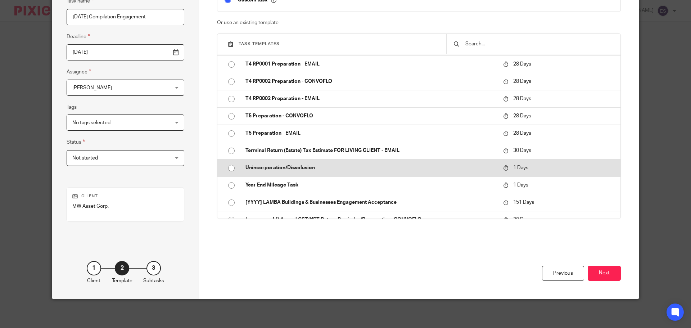
scroll to position [1943, 0]
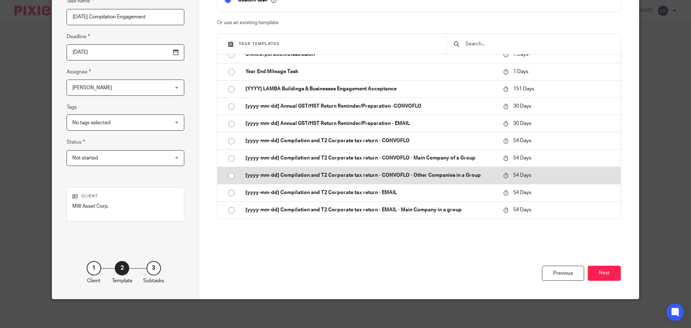
click at [230, 174] on input "radio" at bounding box center [231, 176] width 14 height 14
type input "2025-10-08"
checkbox input "false"
radio input "false"
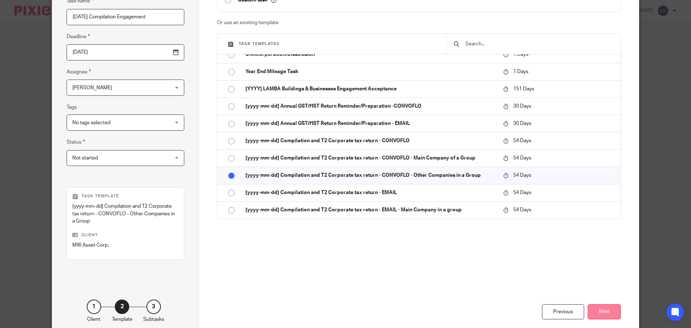
click at [604, 315] on button "Next" at bounding box center [603, 311] width 33 height 15
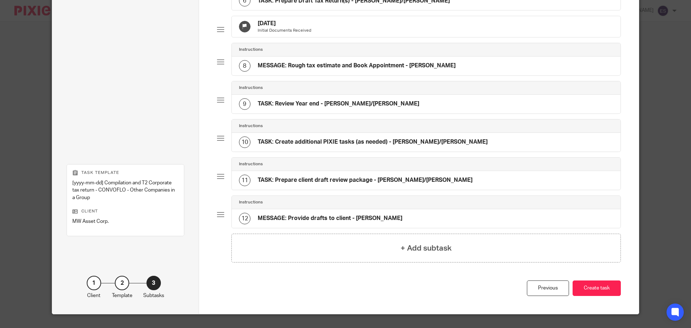
scroll to position [300, 0]
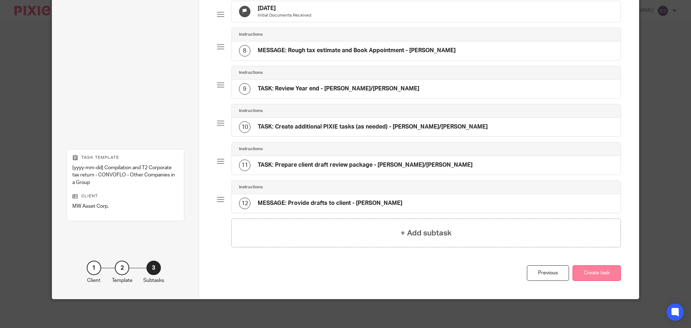
click at [596, 276] on button "Create task" at bounding box center [596, 272] width 48 height 15
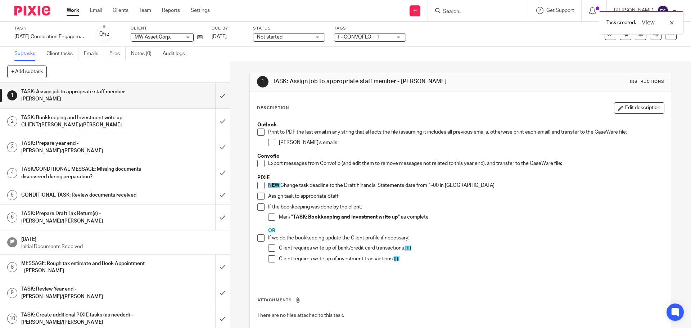
click at [74, 9] on link "Work" at bounding box center [73, 10] width 13 height 7
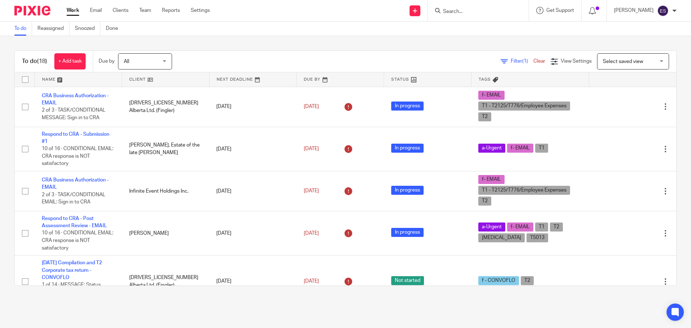
click at [490, 11] on input "Search" at bounding box center [474, 12] width 65 height 6
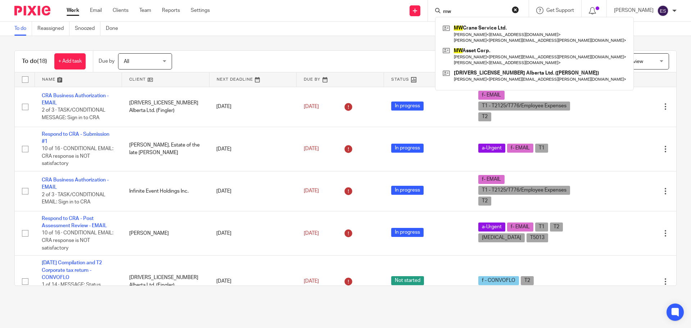
type input "mw"
click button "submit" at bounding box center [0, 0] width 0 height 0
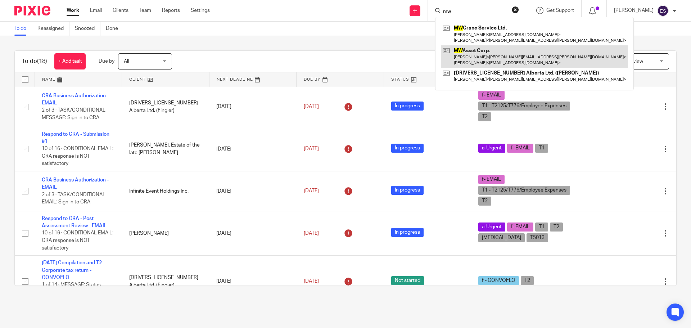
click at [488, 51] on link at bounding box center [534, 56] width 187 height 22
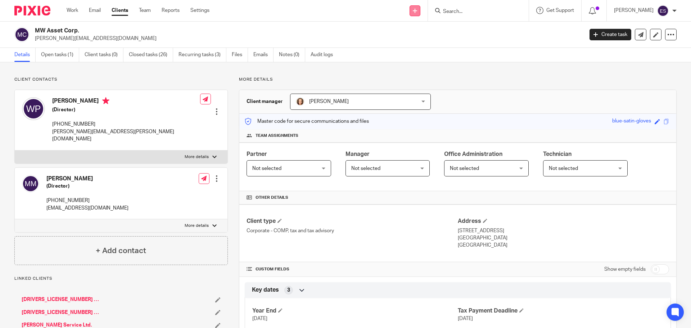
click at [416, 13] on link at bounding box center [414, 10] width 11 height 11
click at [415, 46] on link "Create task" at bounding box center [420, 44] width 44 height 10
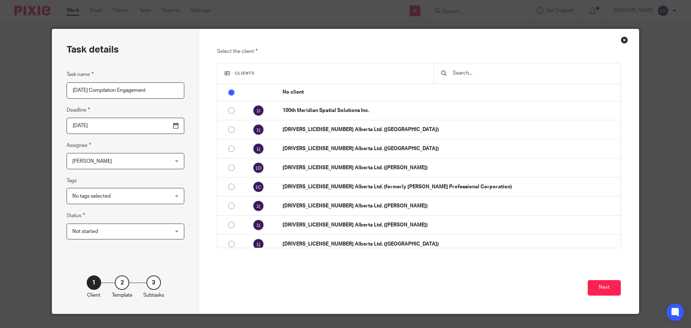
type input "[DATE] Compilation Engagement"
click at [470, 74] on input "text" at bounding box center [532, 73] width 161 height 8
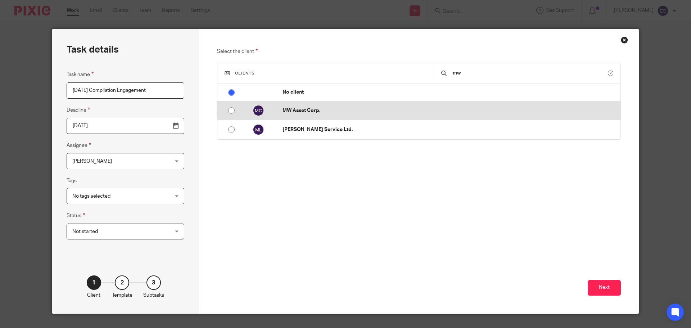
type input "mw"
click at [230, 112] on input "radio" at bounding box center [231, 111] width 14 height 14
radio input "false"
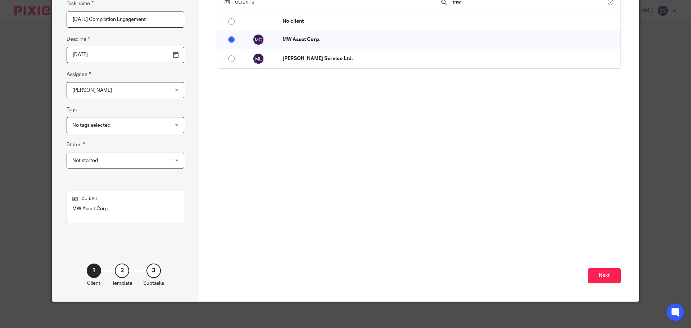
scroll to position [73, 0]
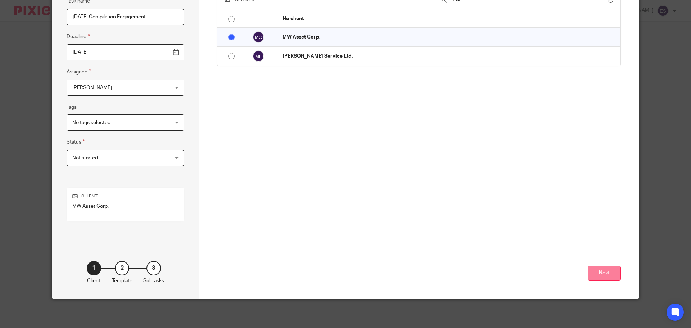
click at [612, 272] on button "Next" at bounding box center [603, 272] width 33 height 15
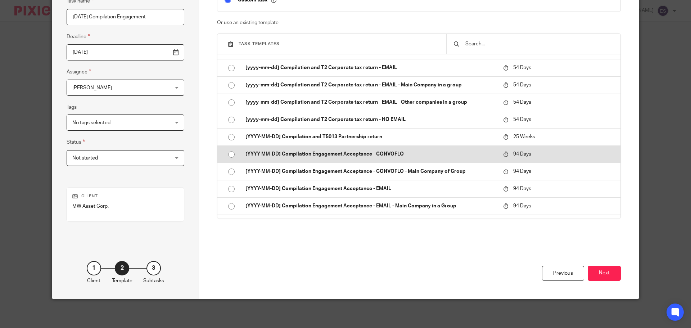
scroll to position [2020, 0]
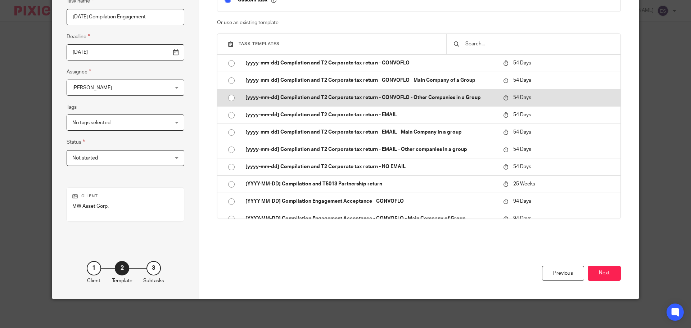
click at [226, 96] on input "radio" at bounding box center [231, 98] width 14 height 14
type input "2025-10-08"
checkbox input "false"
radio input "false"
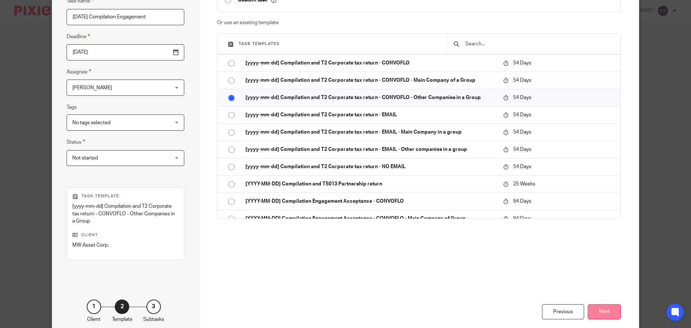
click at [594, 307] on button "Next" at bounding box center [603, 311] width 33 height 15
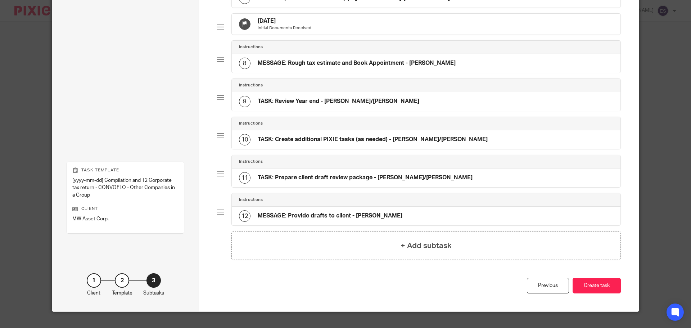
scroll to position [300, 0]
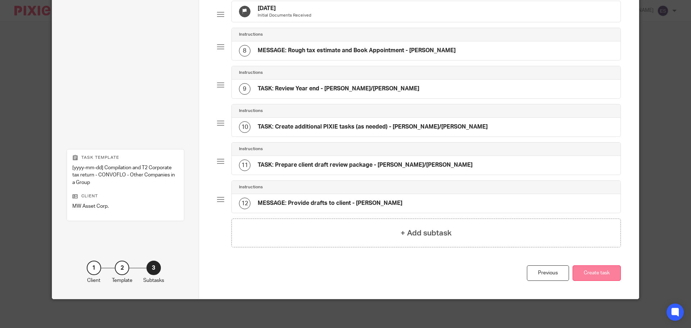
click at [597, 269] on button "Create task" at bounding box center [596, 272] width 48 height 15
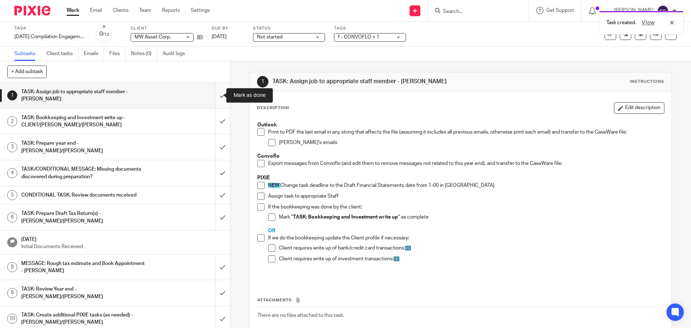
click at [216, 90] on input "submit" at bounding box center [115, 96] width 230 height 26
click at [218, 117] on input "submit" at bounding box center [115, 122] width 230 height 26
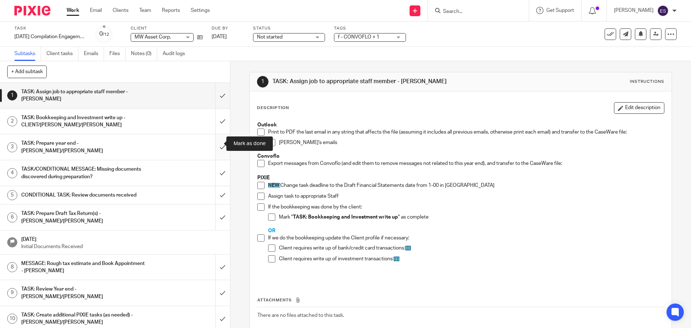
drag, startPoint x: 217, startPoint y: 138, endPoint x: 215, endPoint y: 149, distance: 11.2
click at [217, 138] on input "submit" at bounding box center [115, 147] width 230 height 26
click at [214, 161] on input "submit" at bounding box center [115, 173] width 230 height 26
drag, startPoint x: 212, startPoint y: 185, endPoint x: 215, endPoint y: 194, distance: 9.7
click at [212, 186] on input "submit" at bounding box center [115, 195] width 230 height 18
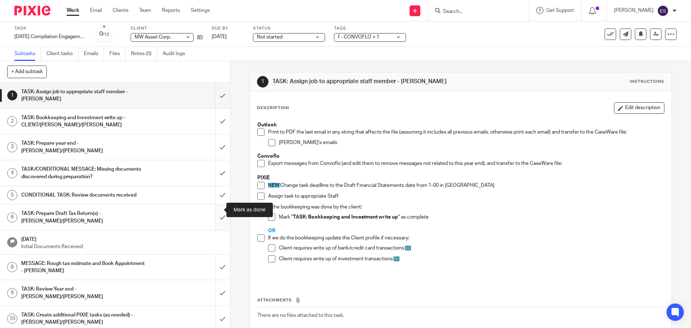
click at [215, 209] on input "submit" at bounding box center [115, 217] width 230 height 26
click at [215, 262] on input "submit" at bounding box center [115, 267] width 230 height 26
click at [215, 280] on input "submit" at bounding box center [115, 293] width 230 height 26
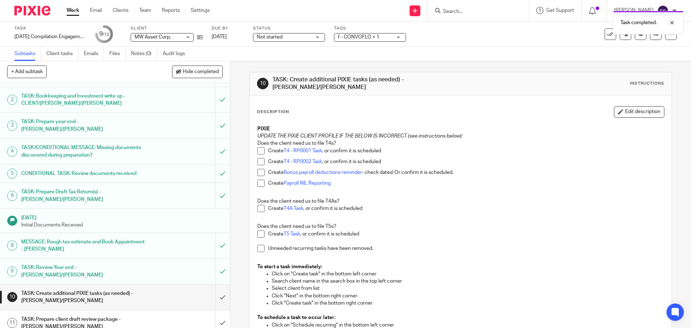
scroll to position [33, 0]
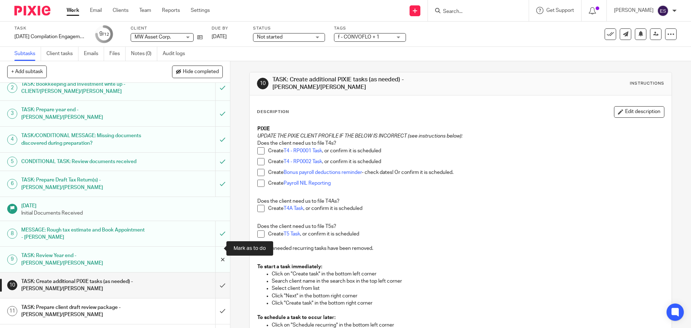
click at [215, 248] on input "submit" at bounding box center [115, 259] width 230 height 26
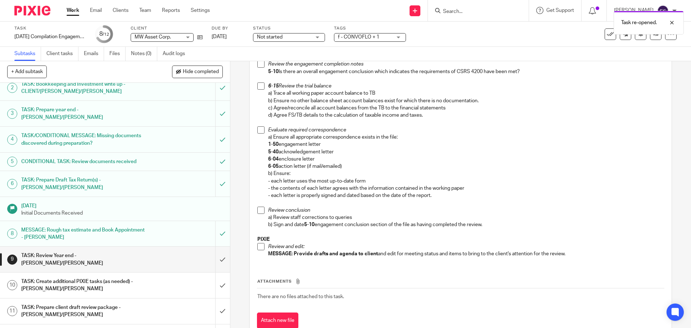
scroll to position [280, 0]
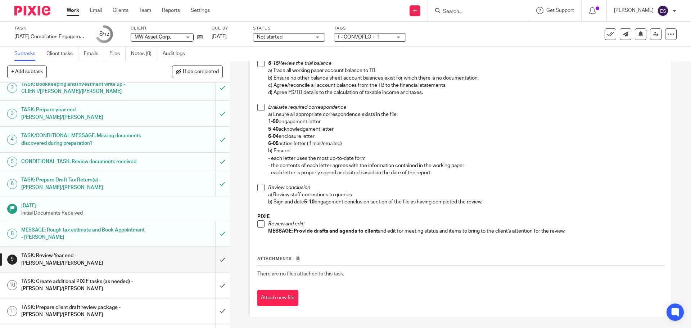
click at [158, 226] on div "MESSAGE: Rough tax estimate and Book Appointment - ERIKA" at bounding box center [114, 233] width 187 height 18
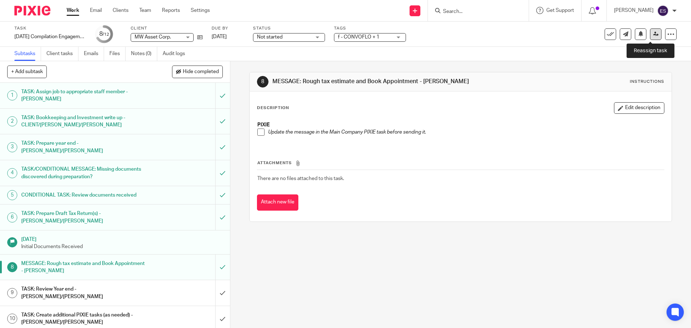
click at [653, 35] on icon at bounding box center [655, 33] width 5 height 5
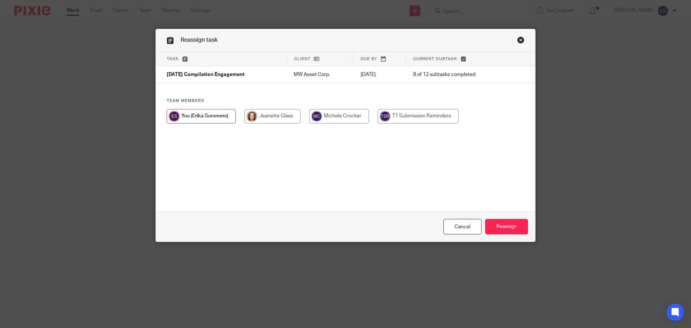
click at [251, 114] on input "radio" at bounding box center [272, 116] width 56 height 14
radio input "true"
click at [500, 226] on input "Reassign" at bounding box center [506, 226] width 43 height 15
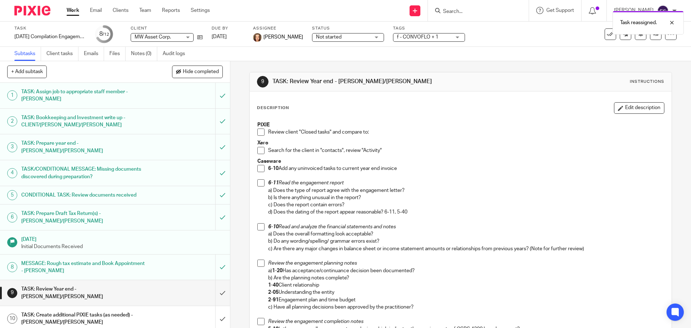
click at [470, 10] on div "Task reassigned." at bounding box center [514, 20] width 338 height 27
click at [467, 9] on div "Task reassigned." at bounding box center [514, 20] width 338 height 27
click at [468, 12] on input "Search" at bounding box center [474, 12] width 65 height 6
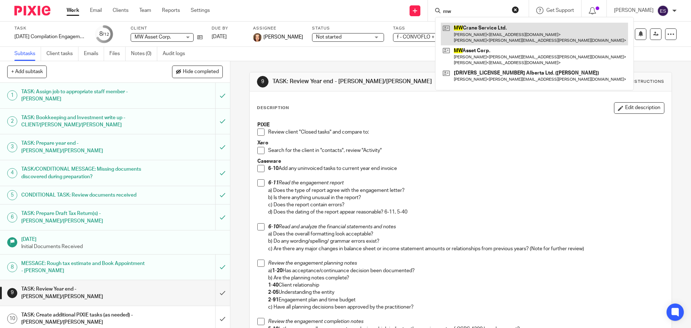
type input "mw"
click at [480, 30] on link at bounding box center [534, 34] width 187 height 22
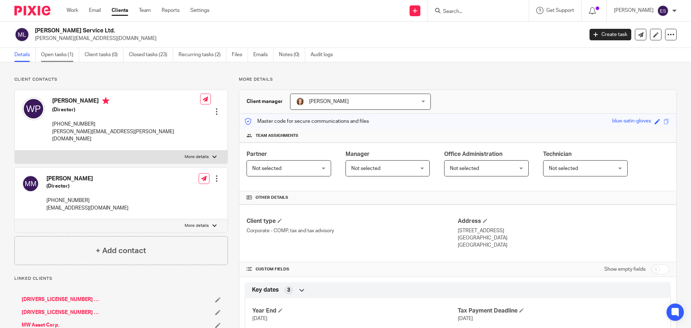
click at [64, 56] on link "Open tasks (1)" at bounding box center [60, 55] width 38 height 14
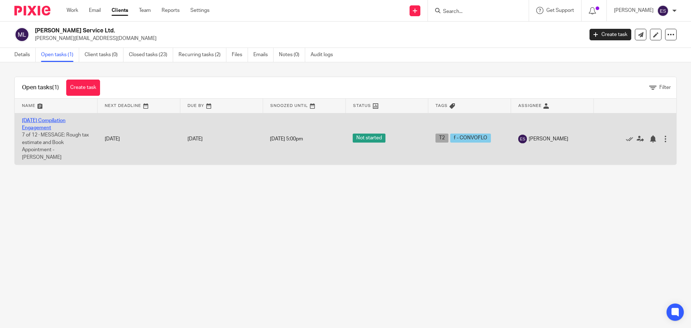
click at [46, 121] on link "2024-09-23 Compilation Engagement" at bounding box center [44, 124] width 44 height 12
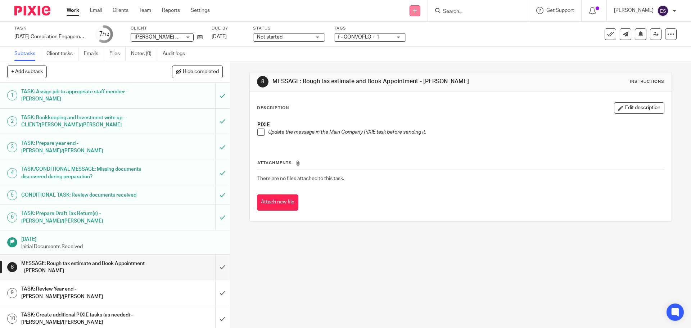
click at [417, 10] on link at bounding box center [414, 10] width 11 height 11
click at [308, 290] on div "8 MESSAGE: Rough tax estimate and Book Appointment - ERIKA Instructions Descrip…" at bounding box center [460, 194] width 460 height 267
click at [213, 259] on input "submit" at bounding box center [115, 267] width 230 height 26
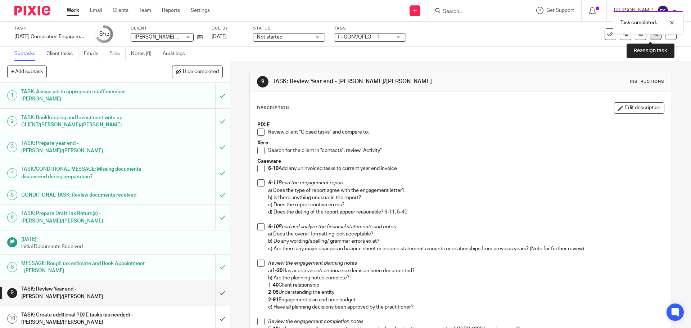
click at [652, 37] on link at bounding box center [656, 34] width 12 height 12
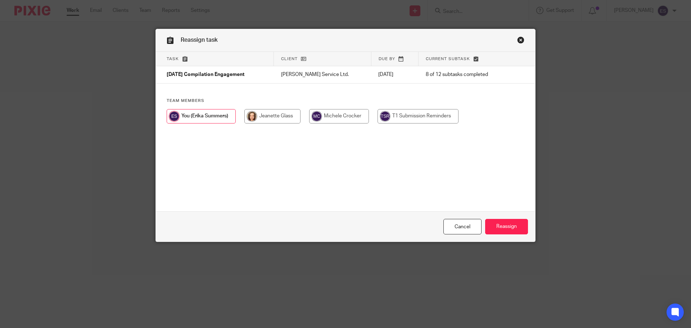
click at [251, 114] on input "radio" at bounding box center [272, 116] width 56 height 14
radio input "true"
click at [494, 224] on input "Reassign" at bounding box center [506, 226] width 43 height 15
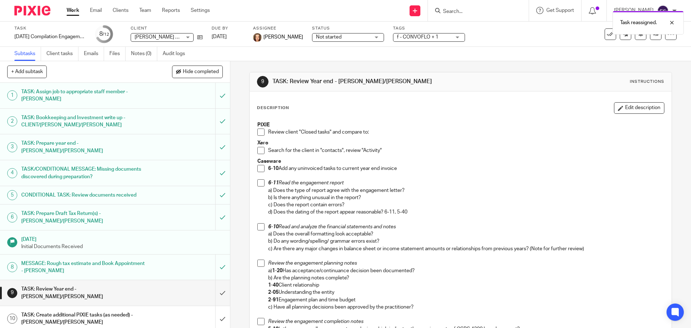
click at [73, 12] on link "Work" at bounding box center [73, 10] width 13 height 7
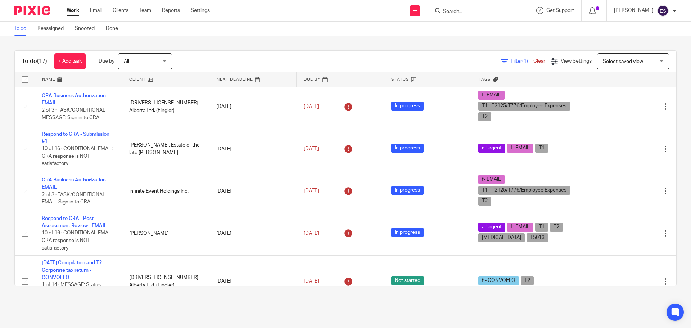
click at [504, 12] on input "Search" at bounding box center [474, 12] width 65 height 6
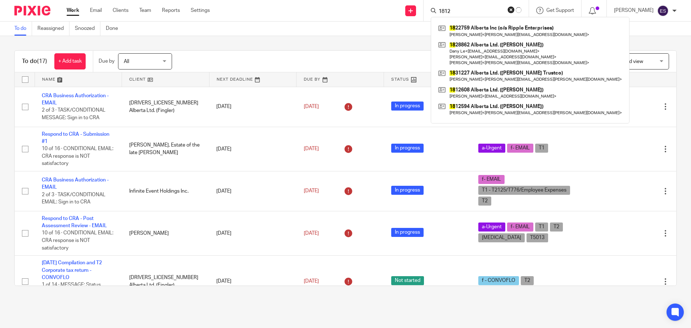
type input "1812"
click button "submit" at bounding box center [0, 0] width 0 height 0
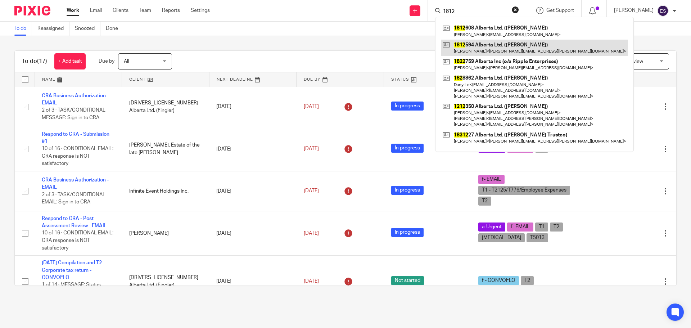
click at [494, 42] on link at bounding box center [534, 48] width 187 height 17
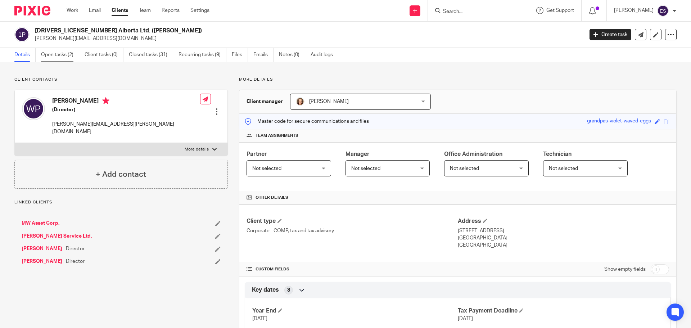
click at [56, 55] on link "Open tasks (2)" at bounding box center [60, 55] width 38 height 14
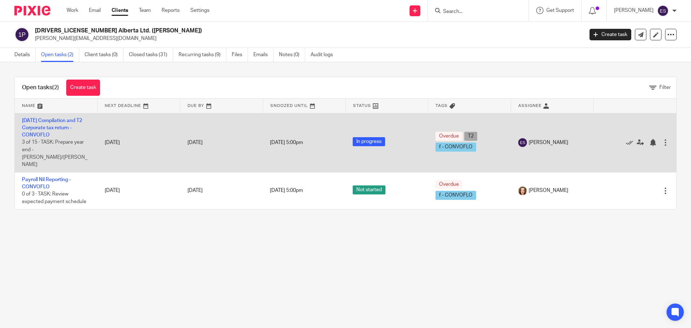
click at [50, 124] on td "[DATE] Compilation and T2 Corporate tax return - CONVOFLO 3 of 15 · TASK: Prepa…" at bounding box center [56, 142] width 83 height 59
click at [50, 126] on link "[DATE] Compilation and T2 Corporate tax return - CONVOFLO" at bounding box center [52, 128] width 60 height 20
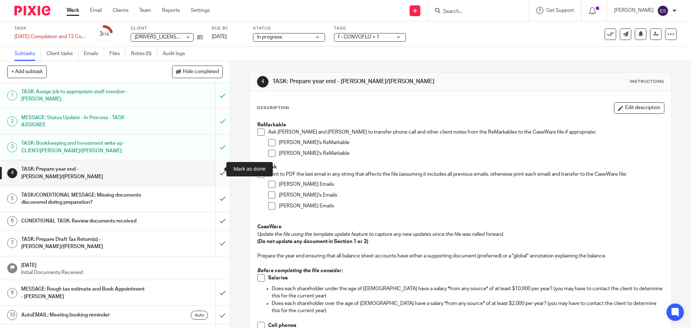
click at [218, 168] on input "submit" at bounding box center [115, 173] width 230 height 26
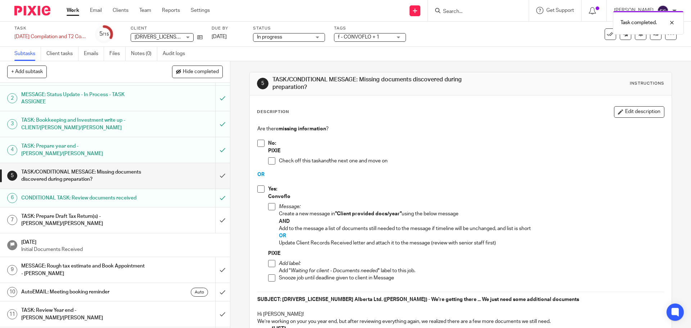
scroll to position [36, 0]
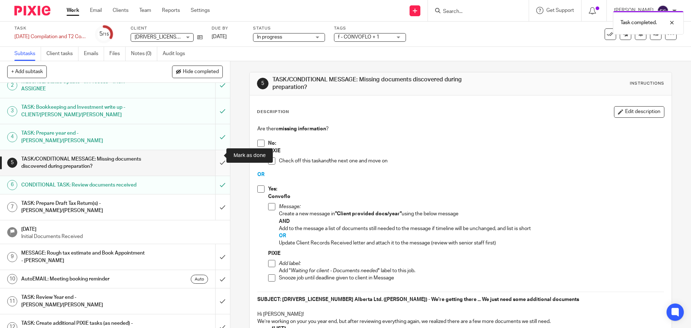
click at [216, 155] on input "submit" at bounding box center [115, 163] width 230 height 26
click at [215, 200] on input "submit" at bounding box center [115, 207] width 230 height 26
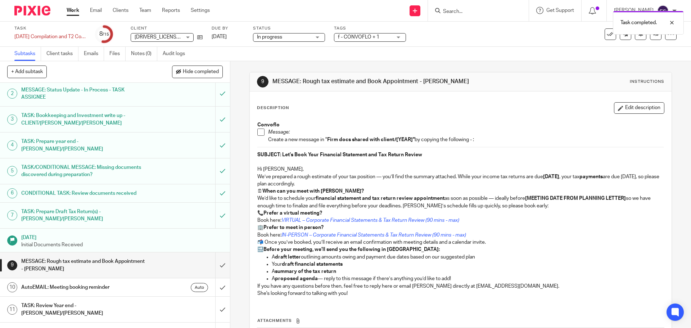
scroll to position [36, 0]
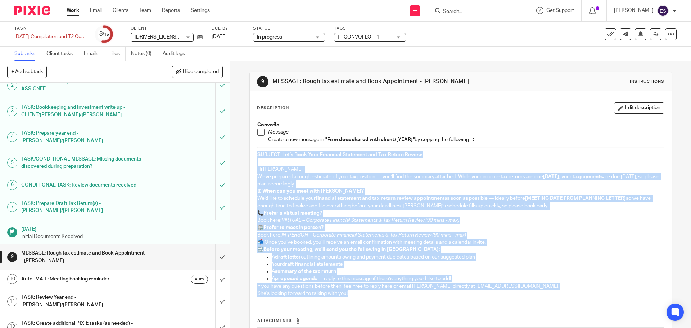
drag, startPoint x: 253, startPoint y: 155, endPoint x: 359, endPoint y: 295, distance: 175.4
click at [359, 295] on div "Convoflo Message: Create a new message in " Firm docs shared with client/[YEAR]…" at bounding box center [460, 210] width 413 height 185
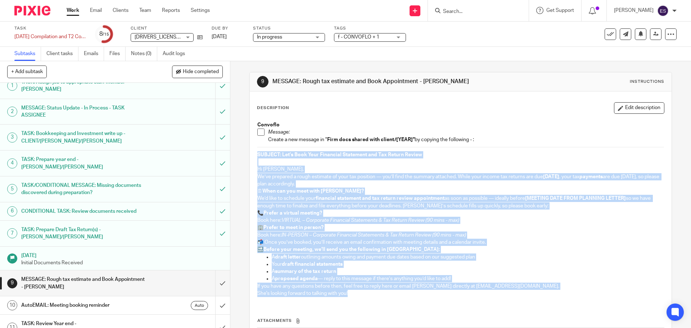
scroll to position [0, 0]
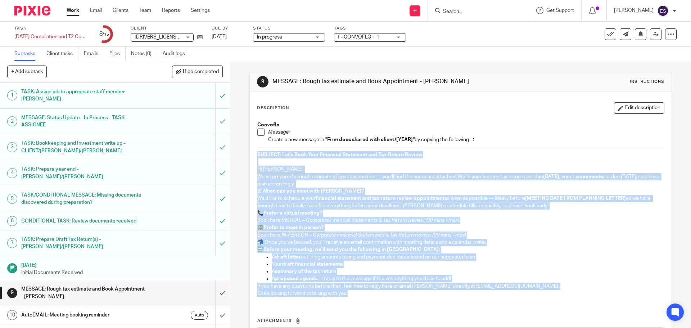
copy div "SUBJECT: Let’s Book Your Financial Statement and Tax Return Review Hi Wade, We’…"
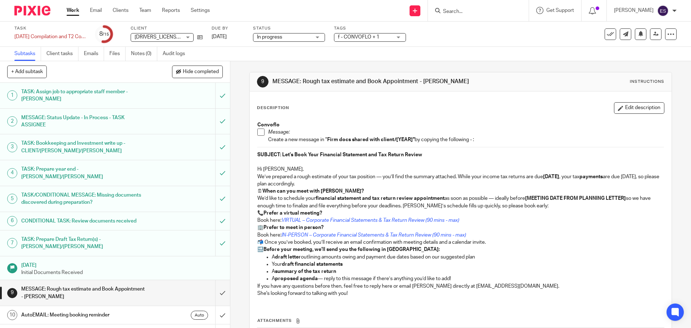
click at [485, 14] on input "Search" at bounding box center [474, 12] width 65 height 6
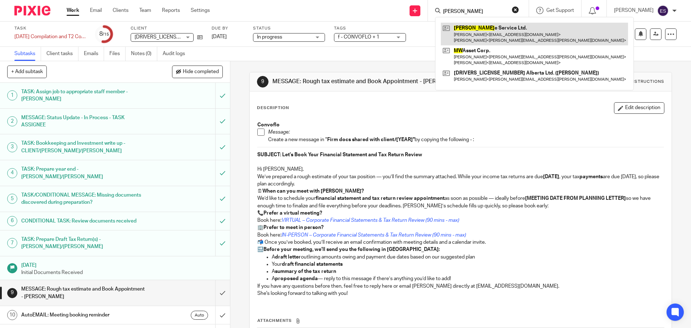
type input "mw cran"
click at [474, 32] on link at bounding box center [534, 34] width 187 height 22
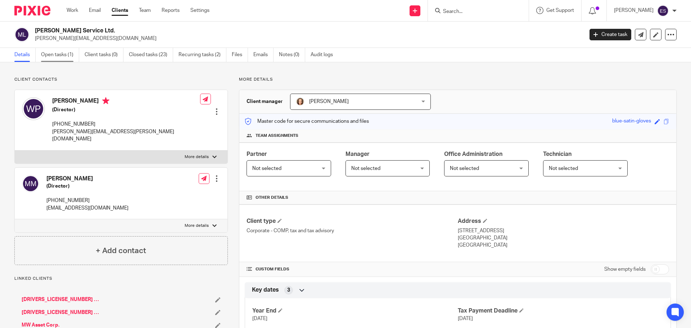
click at [48, 54] on link "Open tasks (1)" at bounding box center [60, 55] width 38 height 14
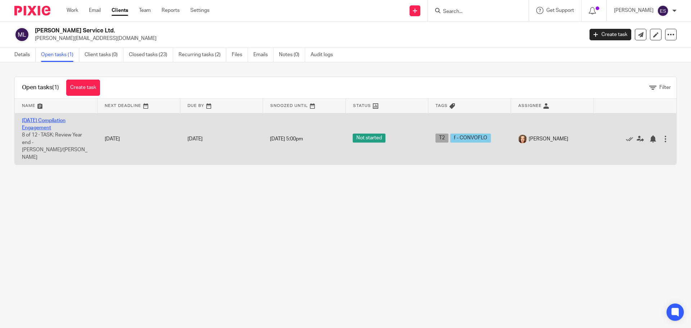
click at [39, 127] on link "[DATE] Compilation Engagement" at bounding box center [44, 124] width 44 height 12
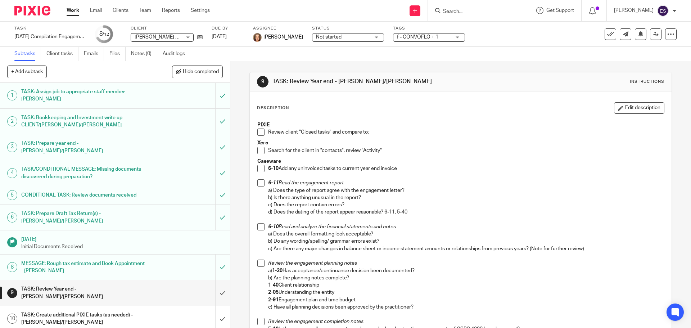
click at [86, 258] on h1 "MESSAGE: Rough tax estimate and Book Appointment - [PERSON_NAME]" at bounding box center [83, 267] width 124 height 18
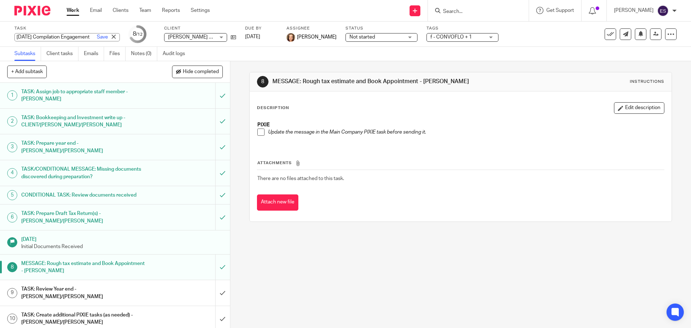
click at [44, 32] on div "Task 2024-09-23 Compilation Engagement Save 2024-09-23 Compilation Engagement" at bounding box center [66, 34] width 105 height 17
click at [37, 28] on label "Task" at bounding box center [66, 29] width 105 height 6
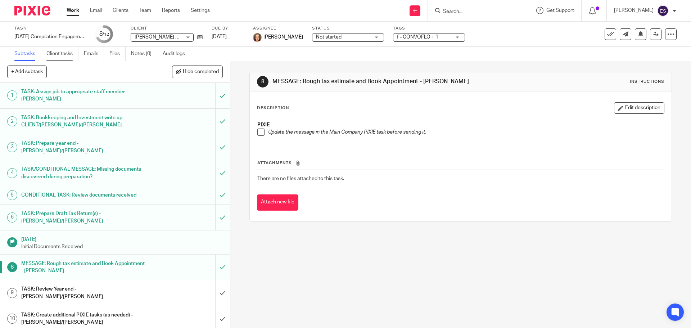
click at [51, 50] on link "Client tasks" at bounding box center [62, 54] width 32 height 14
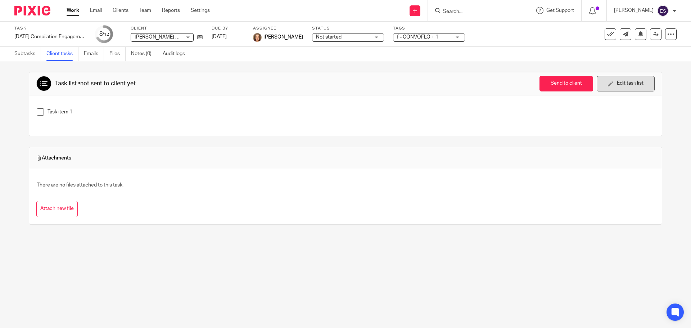
click at [603, 80] on button "Edit task list" at bounding box center [625, 83] width 58 height 15
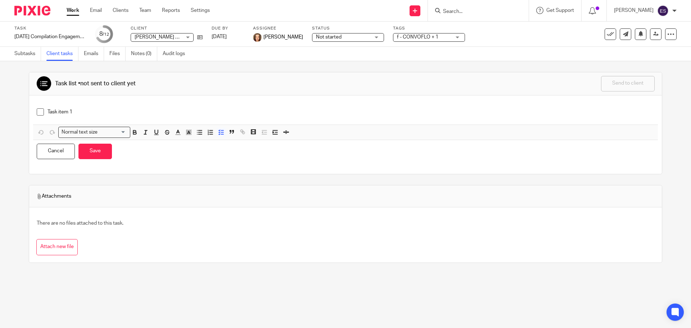
click at [19, 84] on div "Task list • not sent to client yet Send to client Send to client Ask client to …" at bounding box center [345, 194] width 691 height 267
click at [482, 13] on input "Search" at bounding box center [474, 12] width 65 height 6
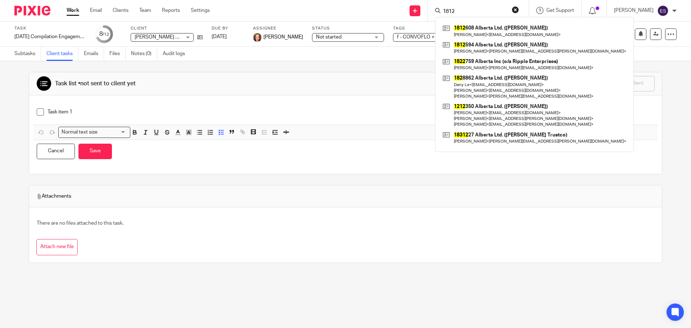
type input "1812"
click button "submit" at bounding box center [0, 0] width 0 height 0
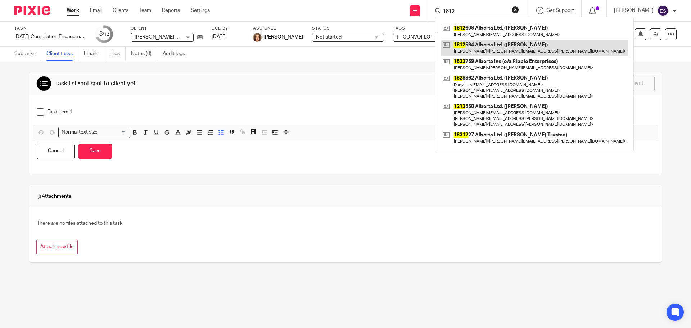
click at [478, 49] on link at bounding box center [534, 48] width 187 height 17
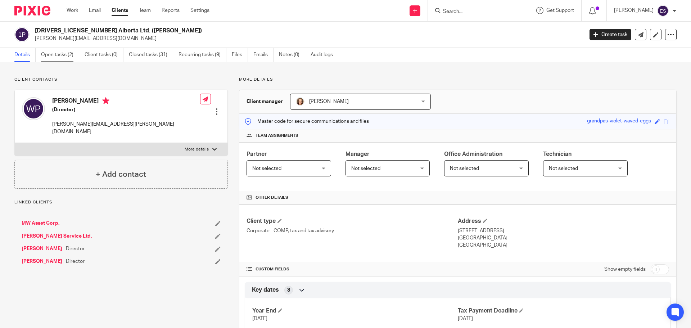
click at [59, 56] on link "Open tasks (2)" at bounding box center [60, 55] width 38 height 14
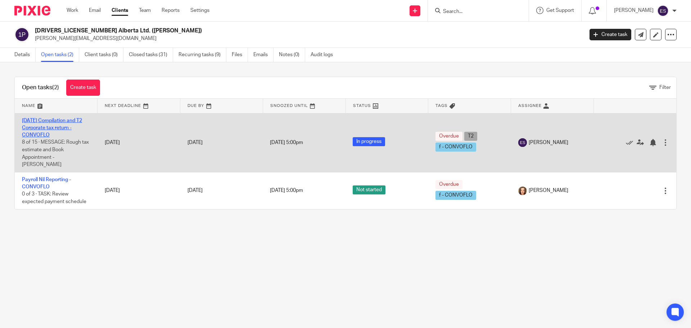
click at [46, 128] on link "[DATE] Compilation and T2 Corporate tax return - CONVOFLO" at bounding box center [52, 128] width 60 height 20
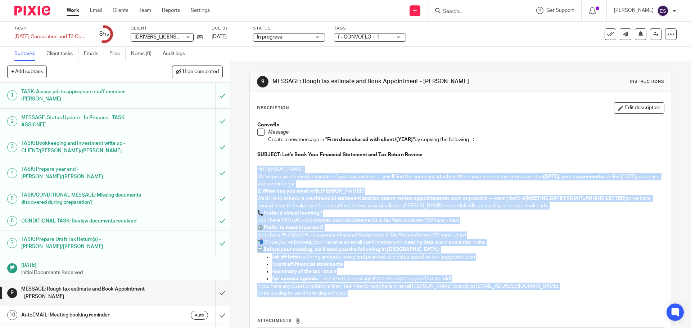
drag, startPoint x: 255, startPoint y: 168, endPoint x: 374, endPoint y: 302, distance: 179.2
click at [374, 302] on div "Convoflo Message: Create a new message in " Firm docs shared with client/[YEAR]…" at bounding box center [460, 210] width 413 height 185
copy div "Lo Ipsu, Do’si ametcons a elits doeiusmo te inci utl etdolore — mag’al enim adm…"
